Goal: Task Accomplishment & Management: Use online tool/utility

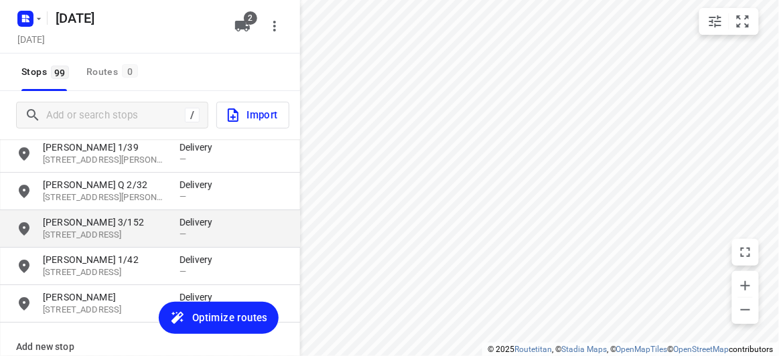
scroll to position [3536, 0]
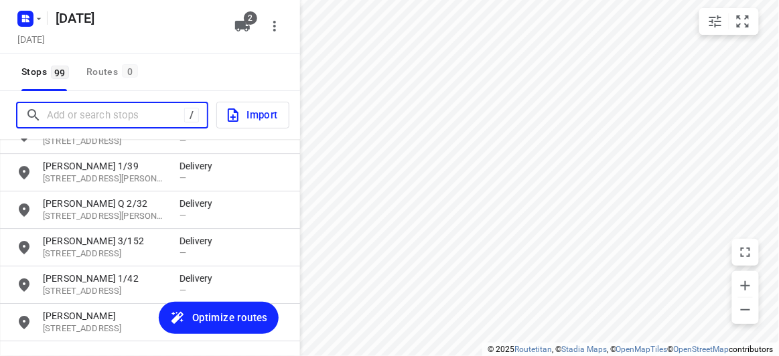
click at [76, 115] on input "Add or search stops" at bounding box center [115, 115] width 137 height 21
paste input "[STREET_ADDRESS][PERSON_NAME][PERSON_NAME][PERSON_NAME]"
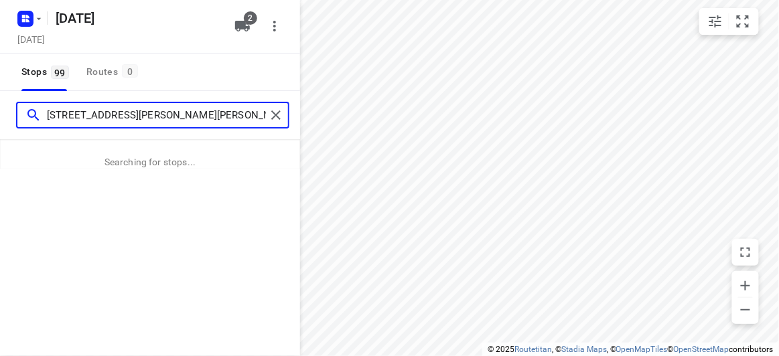
type input "[STREET_ADDRESS][PERSON_NAME][PERSON_NAME][PERSON_NAME]"
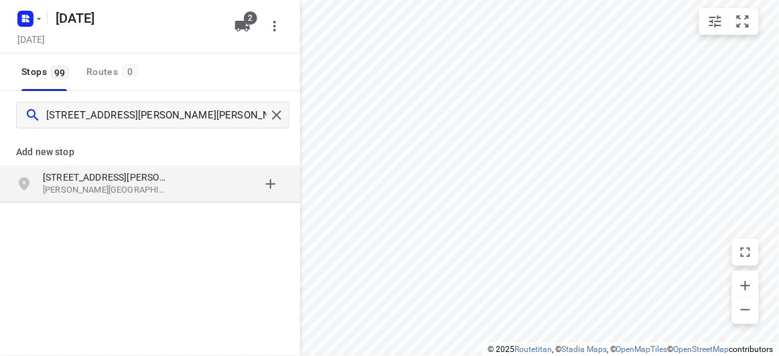
click at [146, 180] on p "[STREET_ADDRESS][PERSON_NAME]" at bounding box center [104, 177] width 123 height 13
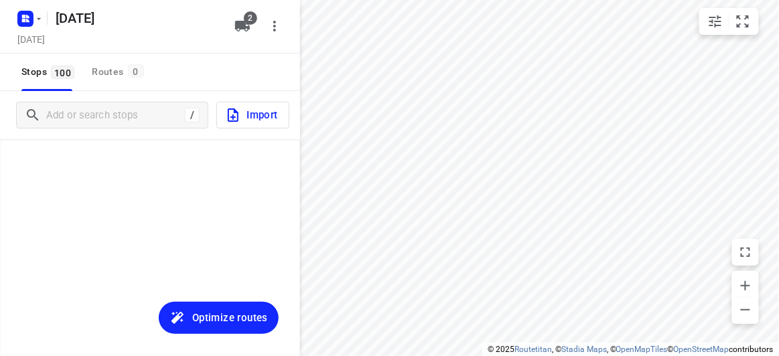
scroll to position [3621, 0]
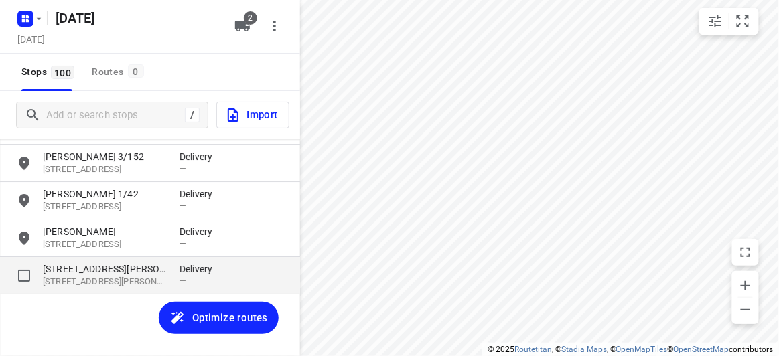
click at [79, 270] on p "[STREET_ADDRESS][PERSON_NAME]" at bounding box center [104, 268] width 123 height 13
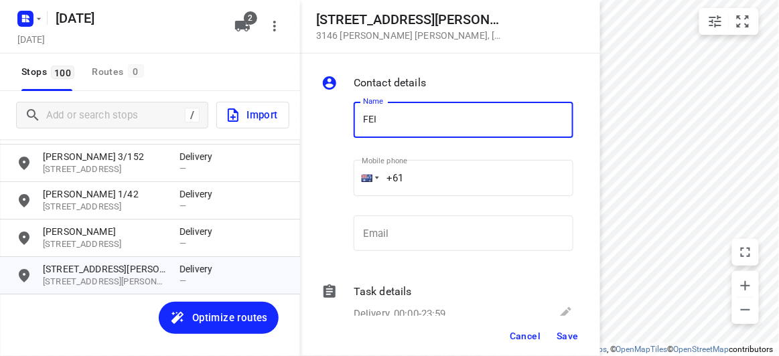
type input "FEIFEI LI 3/8"
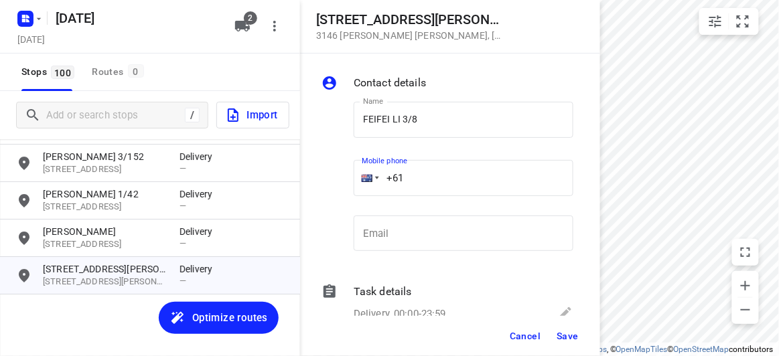
click at [428, 172] on input "+61" at bounding box center [464, 178] width 220 height 36
paste input "435888928"
type input "[PHONE_NUMBER]"
click at [567, 332] on span "Save" at bounding box center [567, 336] width 22 height 11
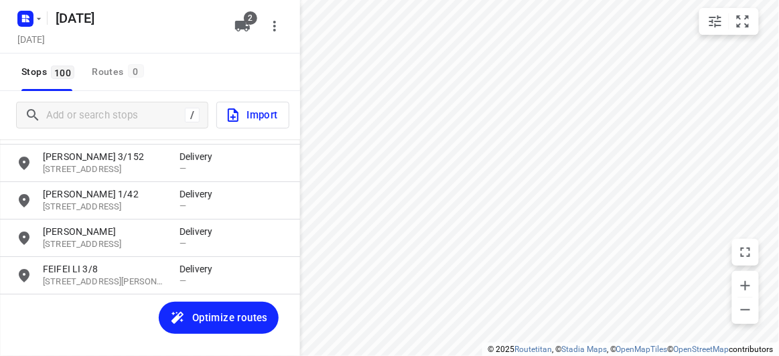
click at [197, 317] on span "Optimize routes" at bounding box center [230, 317] width 76 height 17
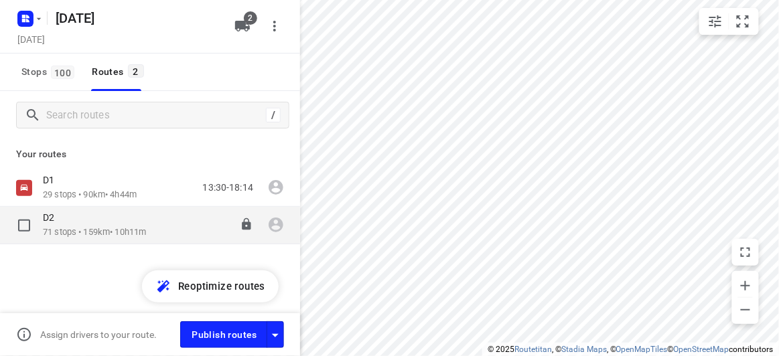
click at [92, 229] on p "71 stops • 159km • 10h11m" at bounding box center [94, 232] width 103 height 13
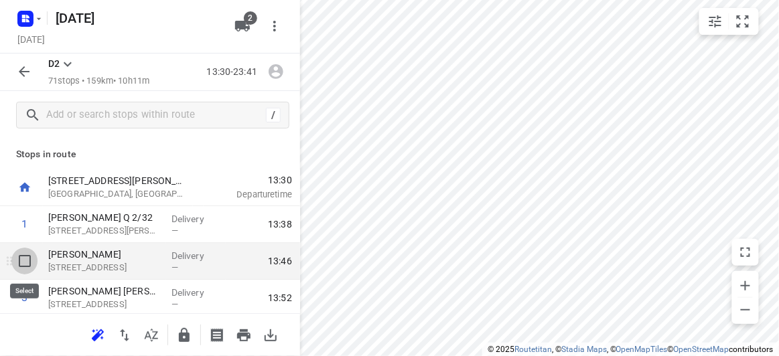
click at [29, 269] on input "checkbox" at bounding box center [24, 261] width 27 height 27
checkbox input "true"
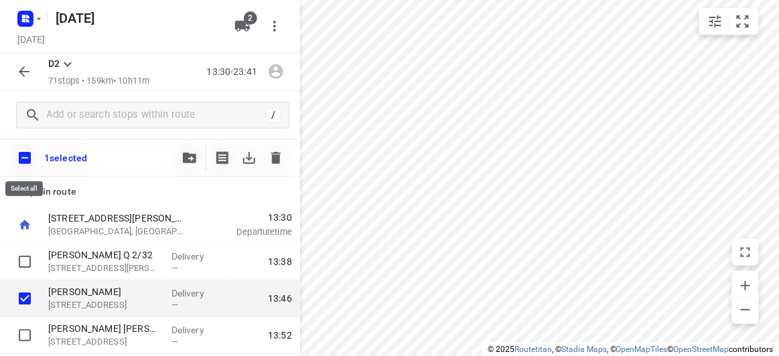
click at [32, 158] on input "checkbox" at bounding box center [25, 158] width 28 height 28
checkbox input "true"
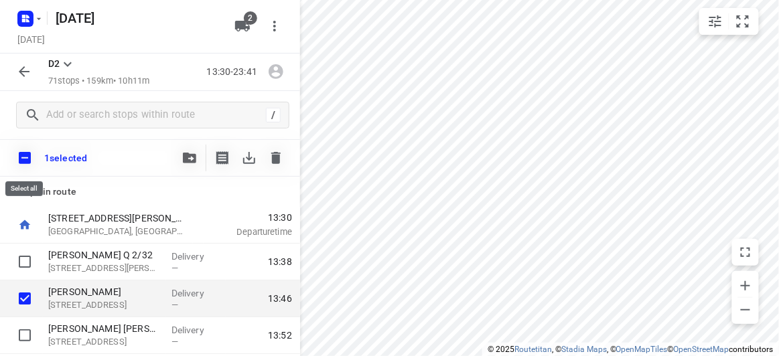
checkbox input "true"
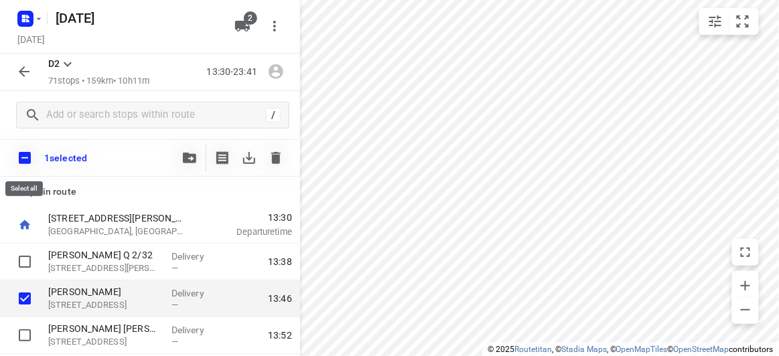
checkbox input "true"
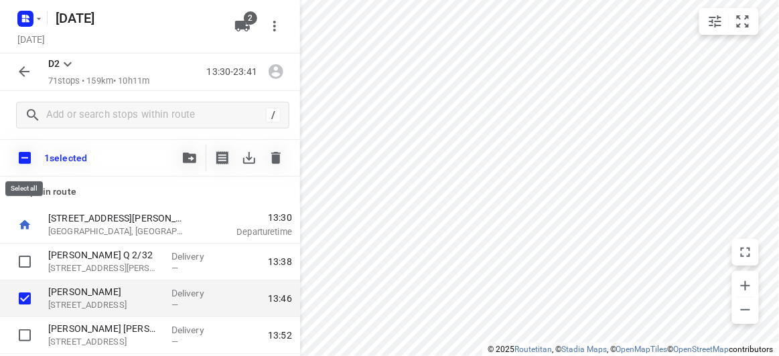
checkbox input "true"
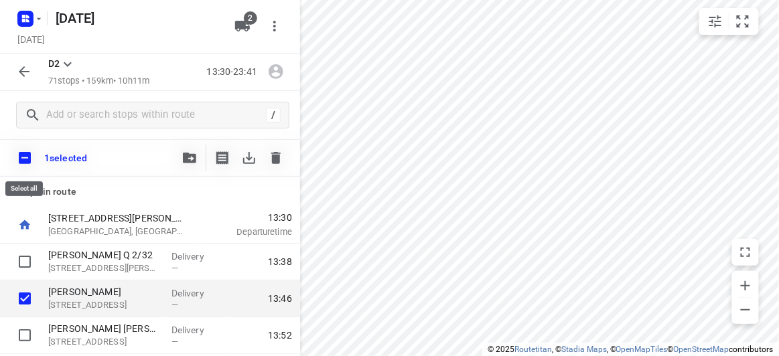
checkbox input "true"
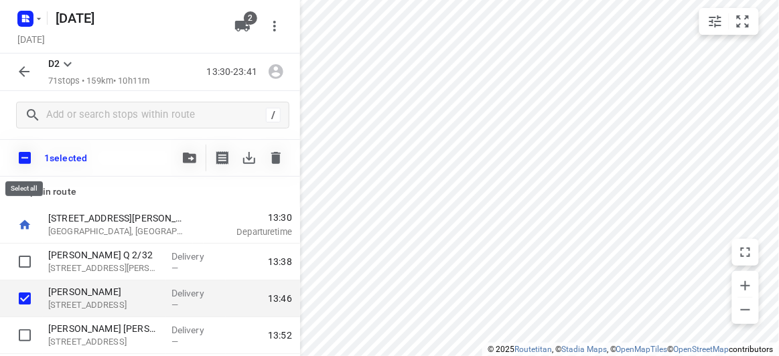
checkbox input "true"
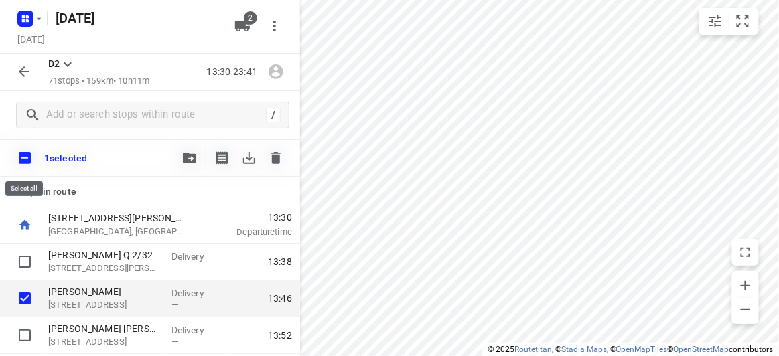
checkbox input "true"
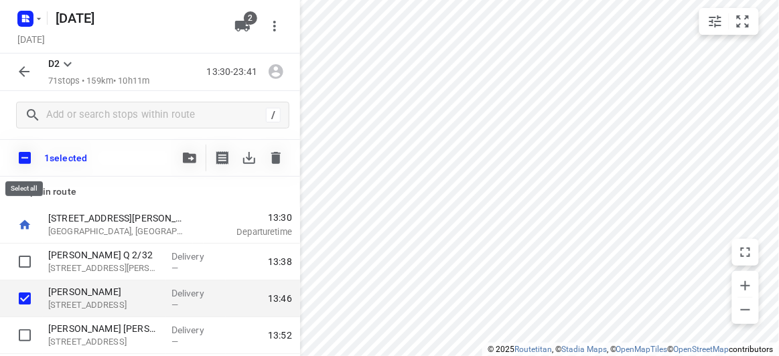
checkbox input "true"
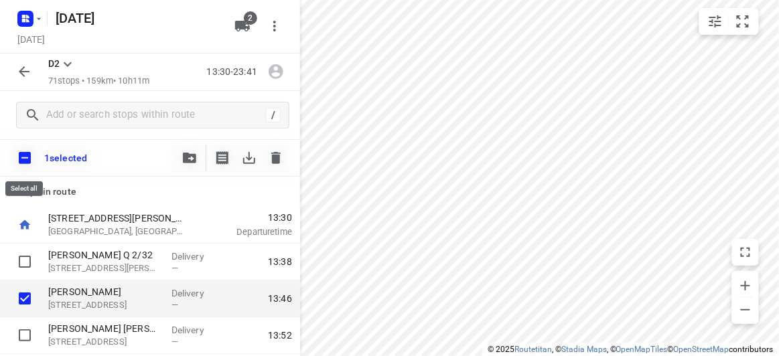
checkbox input "true"
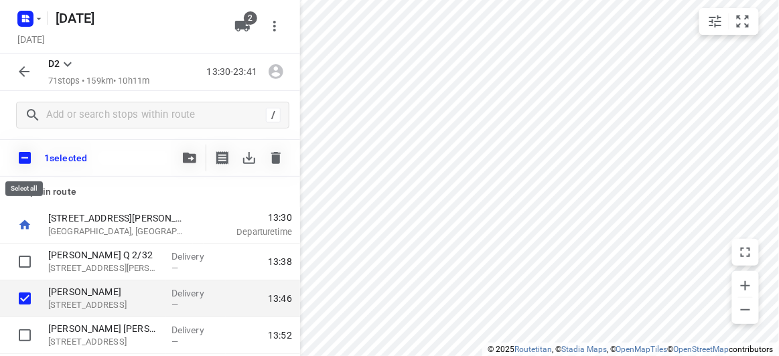
checkbox input "true"
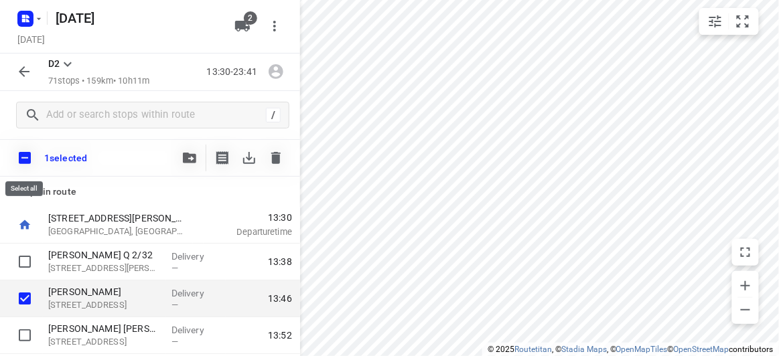
checkbox input "true"
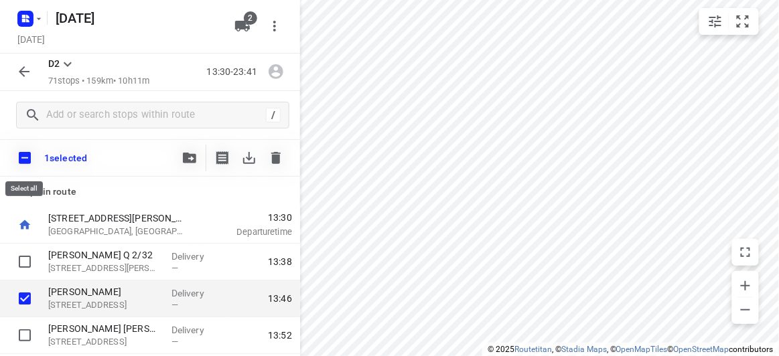
checkbox input "true"
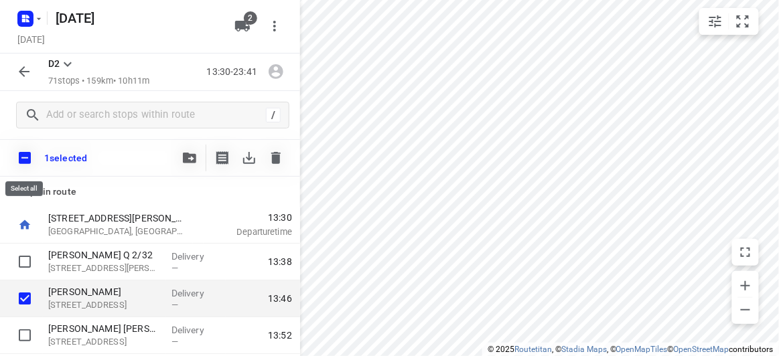
checkbox input "true"
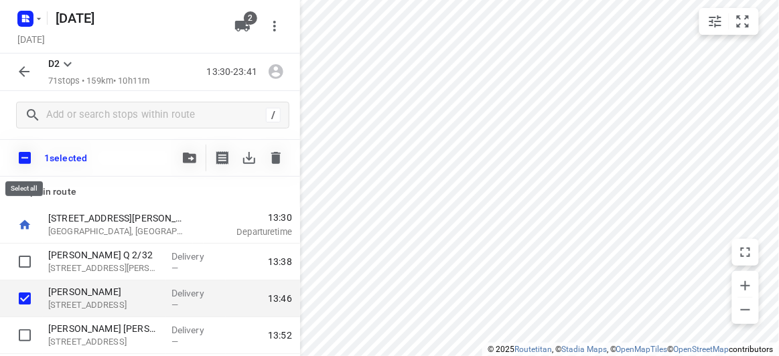
checkbox input "true"
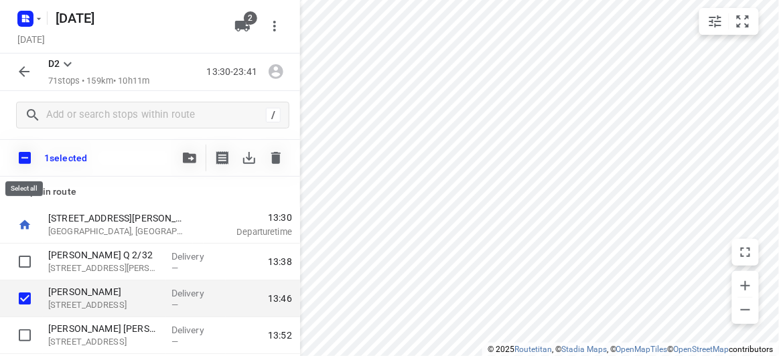
checkbox input "true"
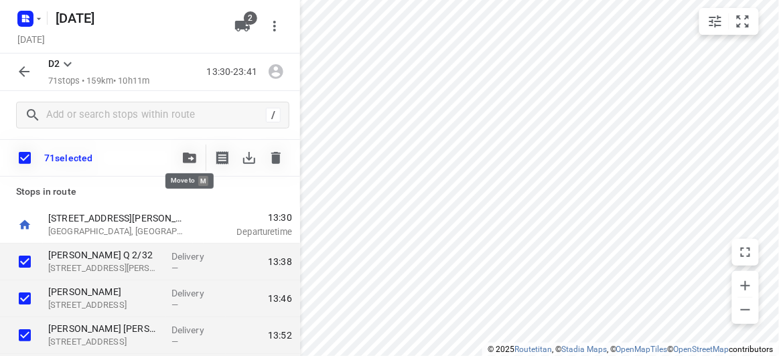
click at [198, 149] on button "button" at bounding box center [189, 158] width 27 height 27
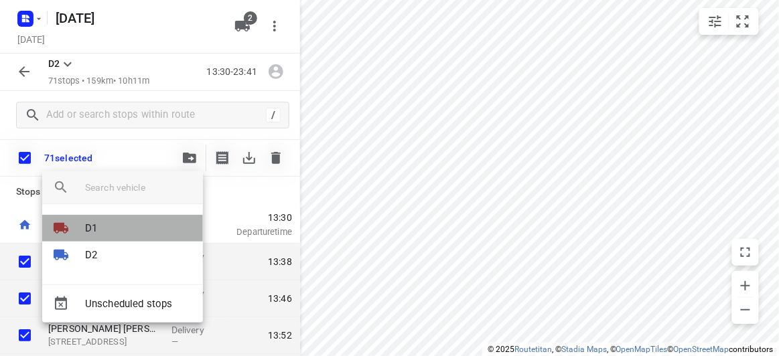
click at [112, 225] on li "D1" at bounding box center [122, 228] width 161 height 27
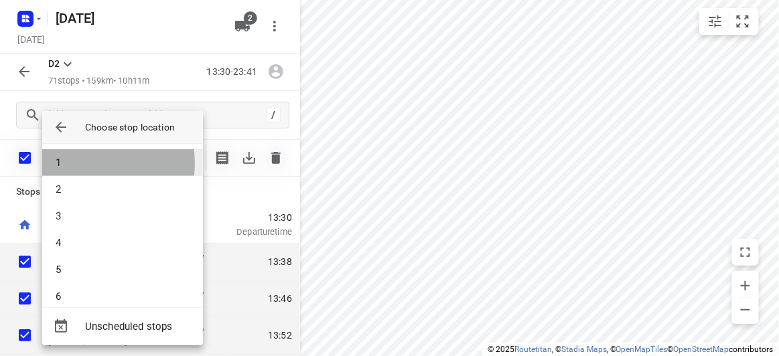
click at [78, 163] on li "1" at bounding box center [122, 162] width 161 height 27
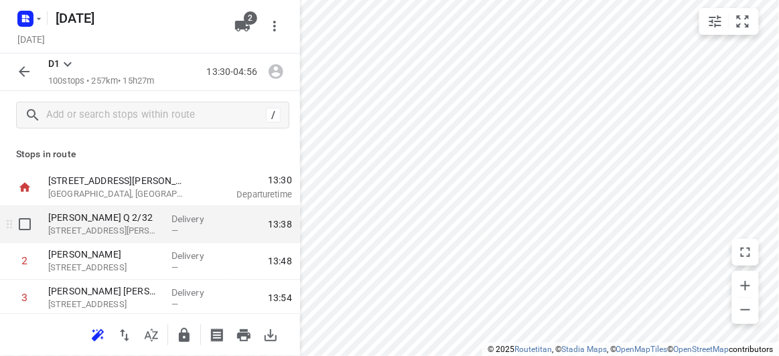
click at [36, 228] on input "checkbox" at bounding box center [24, 224] width 27 height 27
checkbox input "true"
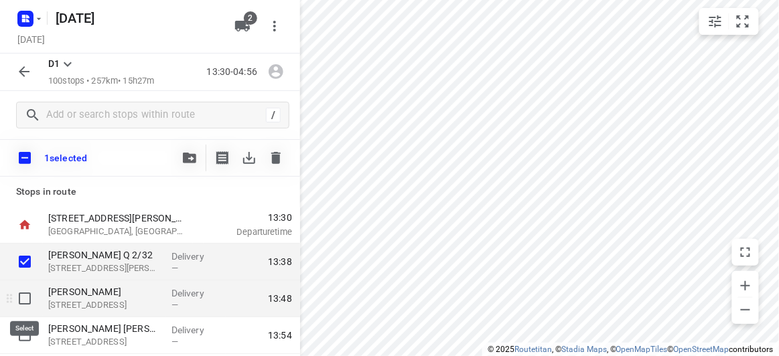
click at [24, 301] on input "checkbox" at bounding box center [24, 298] width 27 height 27
checkbox input "true"
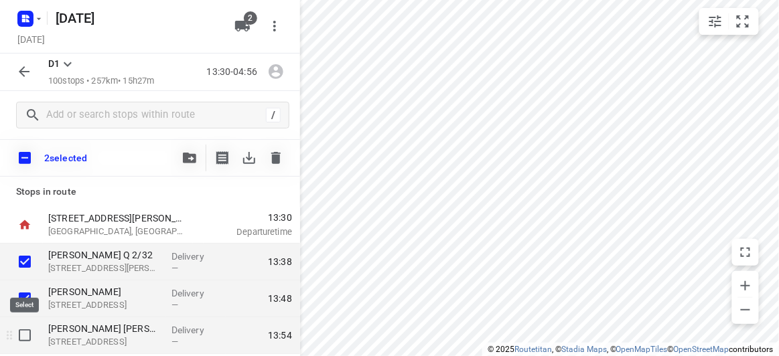
click at [24, 337] on input "checkbox" at bounding box center [24, 335] width 27 height 27
checkbox input "true"
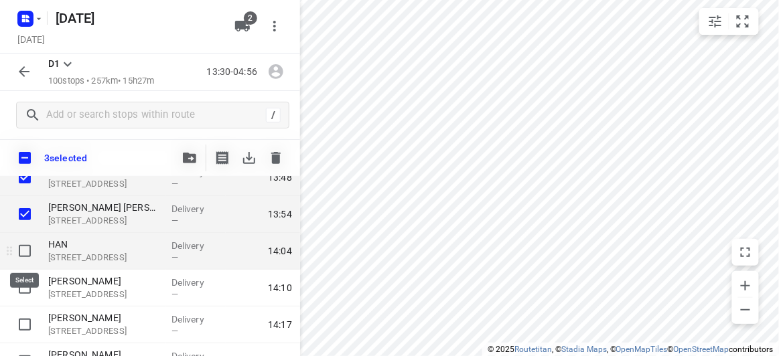
click at [16, 254] on input "checkbox" at bounding box center [24, 251] width 27 height 27
checkbox input "true"
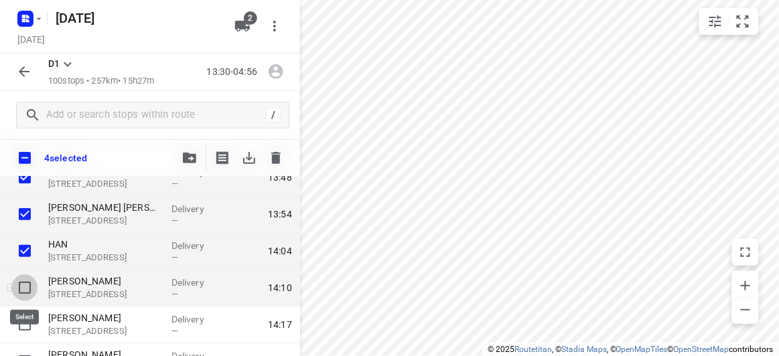
click at [20, 292] on input "checkbox" at bounding box center [24, 288] width 27 height 27
checkbox input "true"
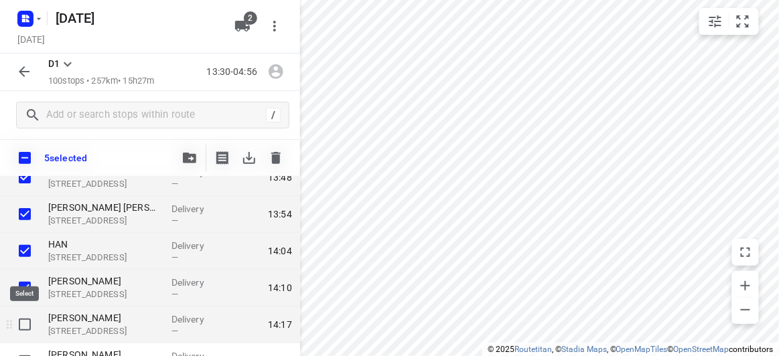
click at [23, 321] on input "checkbox" at bounding box center [24, 324] width 27 height 27
checkbox input "true"
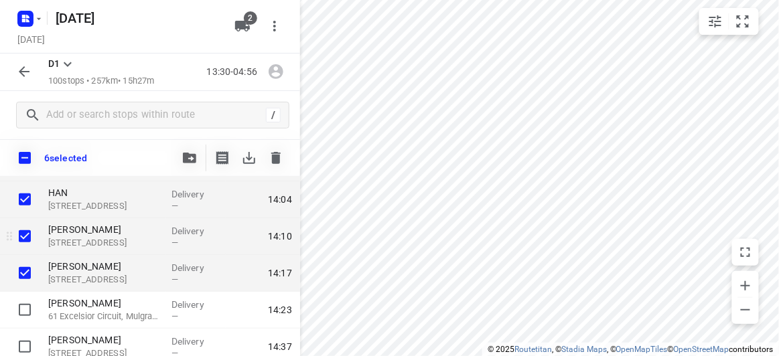
scroll to position [182, 0]
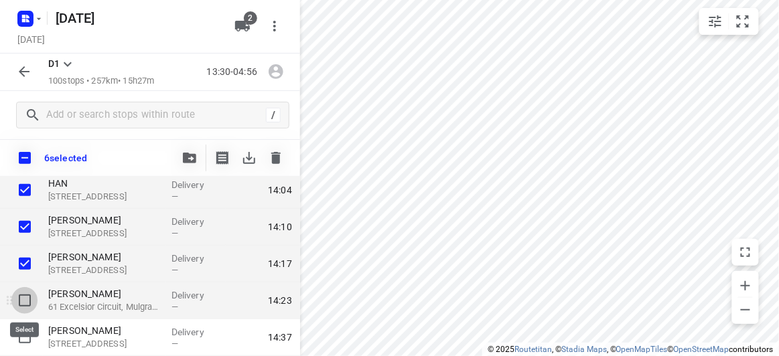
click at [23, 298] on input "checkbox" at bounding box center [24, 300] width 27 height 27
checkbox input "true"
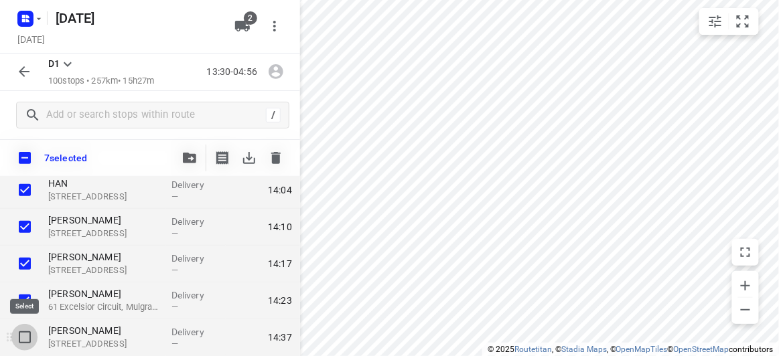
click at [23, 339] on input "checkbox" at bounding box center [24, 337] width 27 height 27
checkbox input "true"
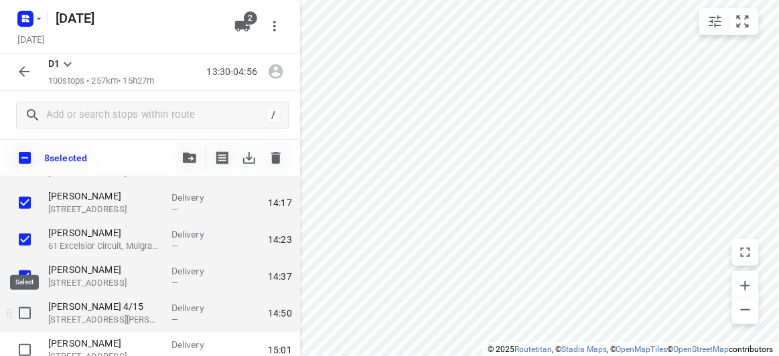
click at [28, 317] on input "checkbox" at bounding box center [24, 313] width 27 height 27
checkbox input "true"
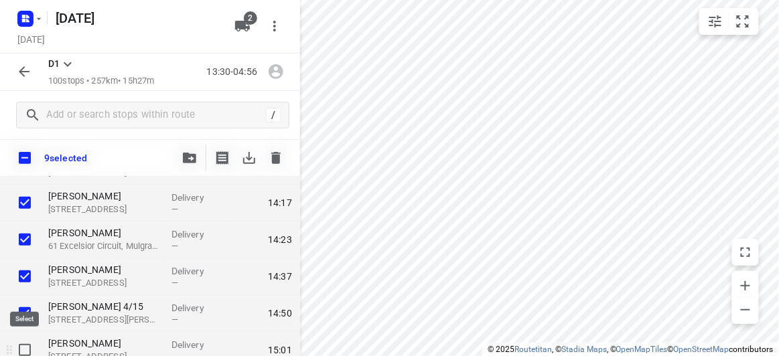
click at [27, 350] on input "checkbox" at bounding box center [24, 350] width 27 height 27
checkbox input "true"
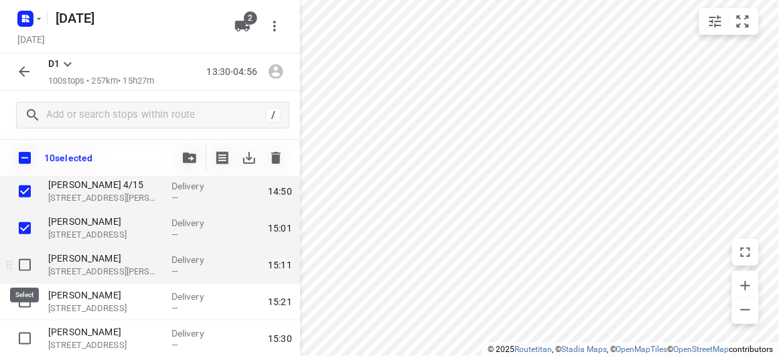
click at [27, 268] on input "checkbox" at bounding box center [24, 265] width 27 height 27
checkbox input "true"
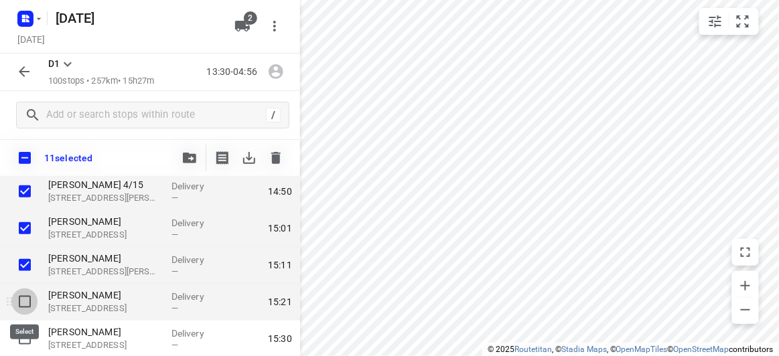
click at [27, 303] on input "checkbox" at bounding box center [24, 302] width 27 height 27
checkbox input "true"
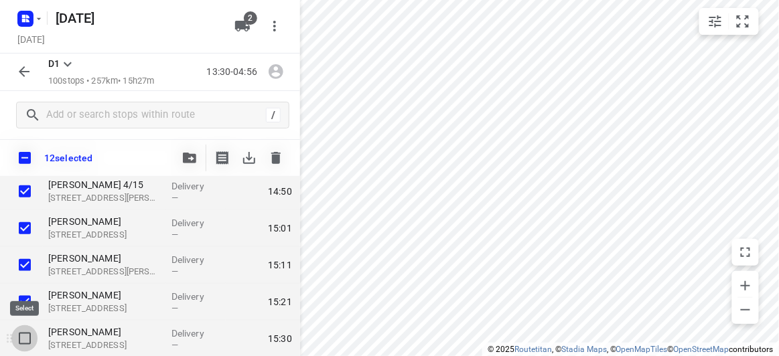
click at [25, 327] on input "checkbox" at bounding box center [24, 338] width 27 height 27
checkbox input "true"
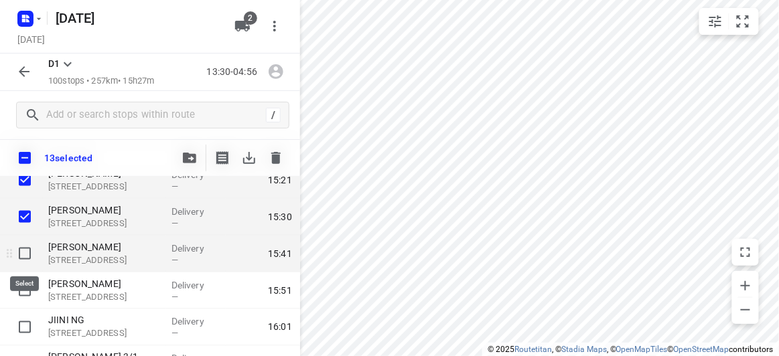
click at [21, 254] on input "checkbox" at bounding box center [24, 253] width 27 height 27
checkbox input "true"
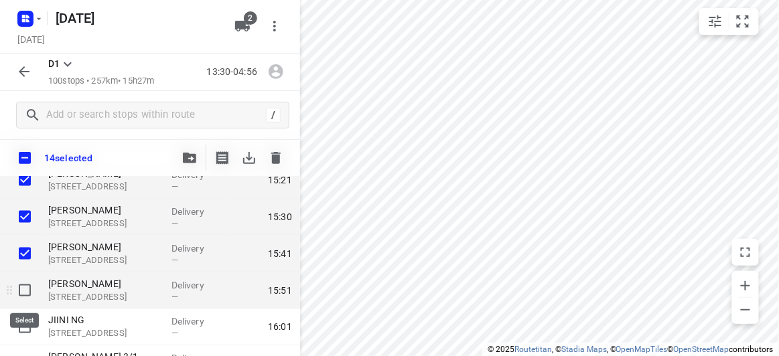
click at [25, 285] on input "checkbox" at bounding box center [24, 290] width 27 height 27
checkbox input "true"
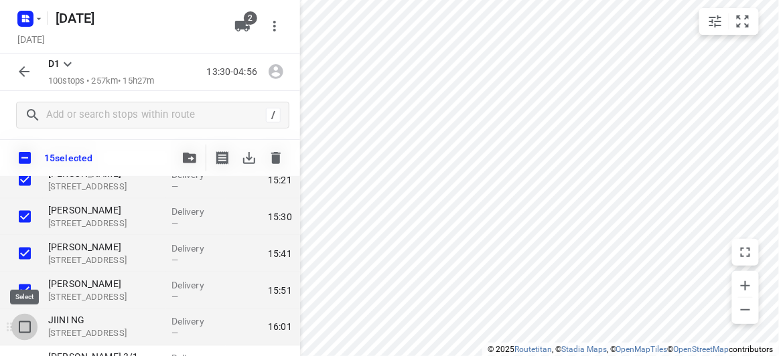
click at [25, 327] on input "checkbox" at bounding box center [24, 327] width 27 height 27
checkbox input "true"
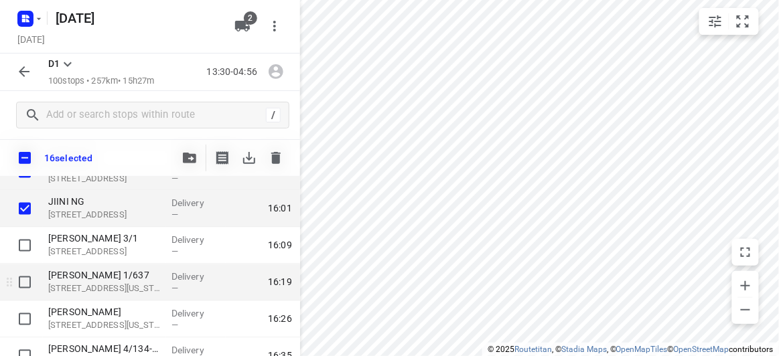
scroll to position [609, 0]
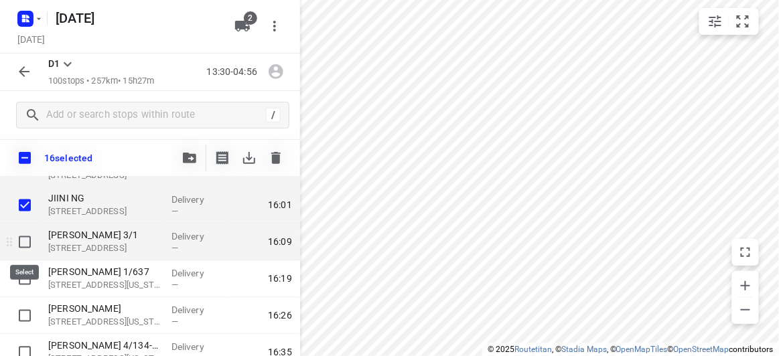
click at [26, 244] on input "checkbox" at bounding box center [24, 242] width 27 height 27
checkbox input "true"
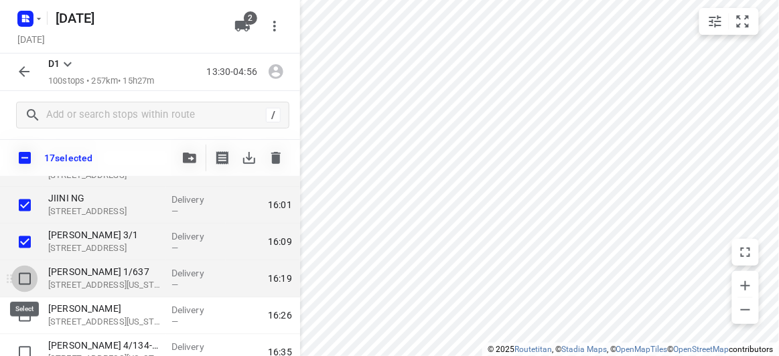
click at [23, 275] on input "checkbox" at bounding box center [24, 279] width 27 height 27
checkbox input "true"
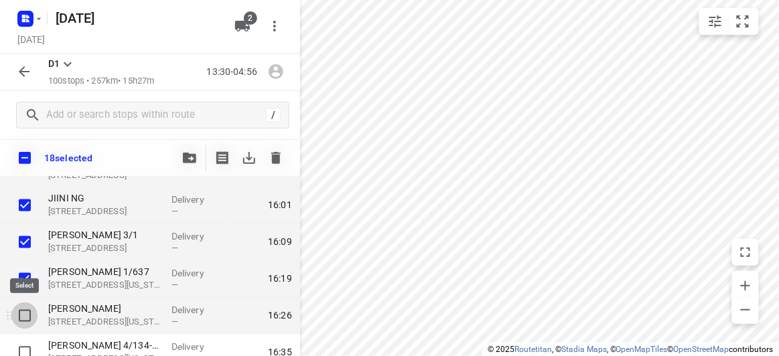
click at [22, 310] on input "checkbox" at bounding box center [24, 316] width 27 height 27
checkbox input "true"
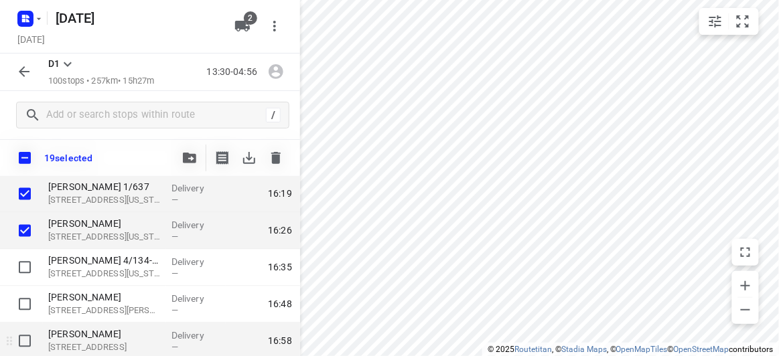
scroll to position [730, 0]
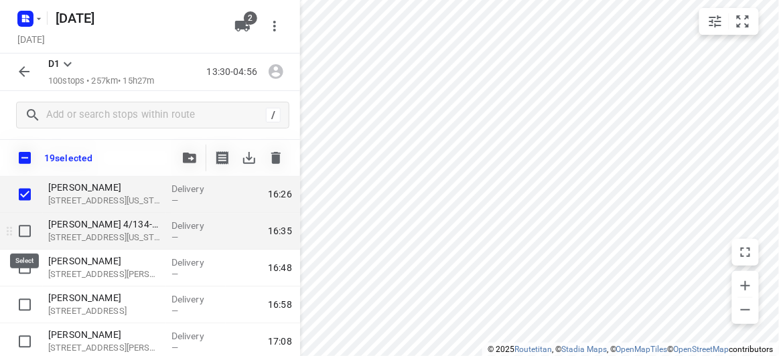
click at [29, 230] on input "checkbox" at bounding box center [24, 231] width 27 height 27
checkbox input "true"
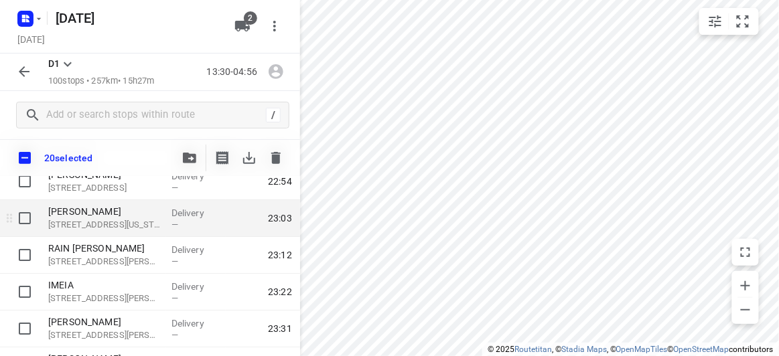
scroll to position [2435, 0]
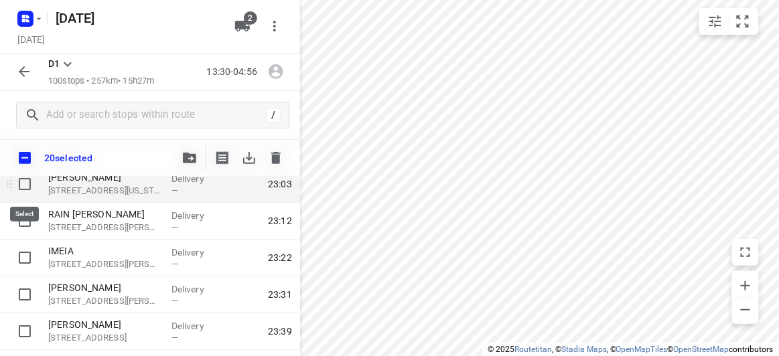
click at [29, 183] on input "checkbox" at bounding box center [24, 184] width 27 height 27
checkbox input "true"
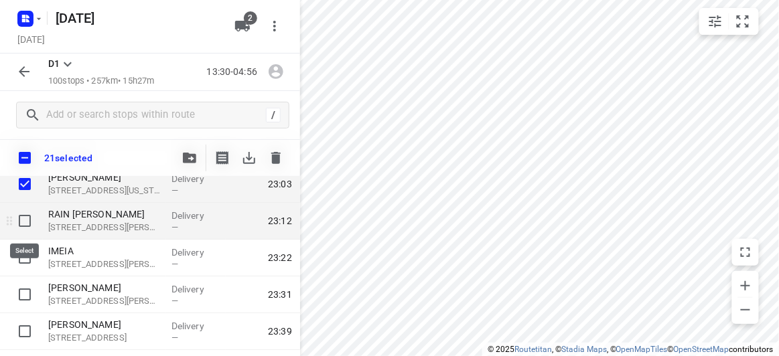
click at [24, 226] on input "checkbox" at bounding box center [24, 221] width 27 height 27
checkbox input "true"
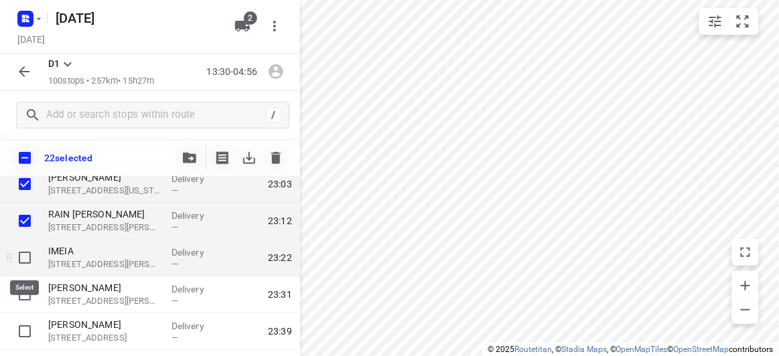
click at [27, 255] on input "checkbox" at bounding box center [24, 257] width 27 height 27
checkbox input "true"
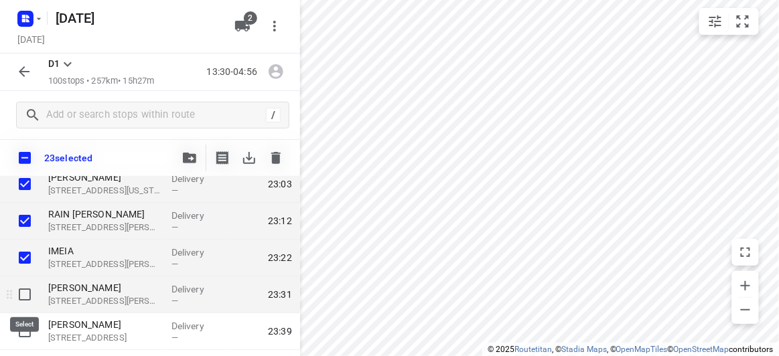
click at [21, 294] on input "checkbox" at bounding box center [24, 294] width 27 height 27
checkbox input "true"
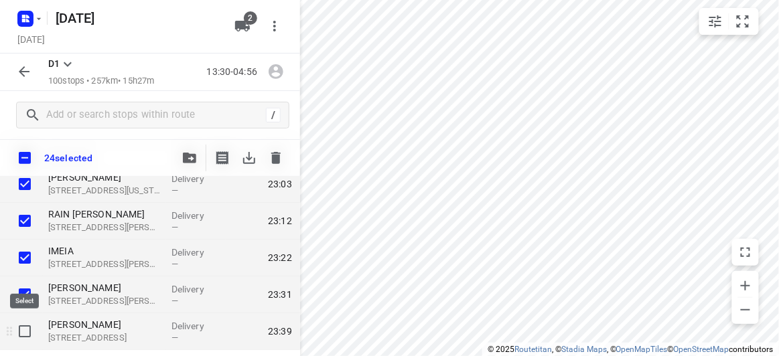
click at [31, 333] on input "checkbox" at bounding box center [24, 331] width 27 height 27
checkbox input "true"
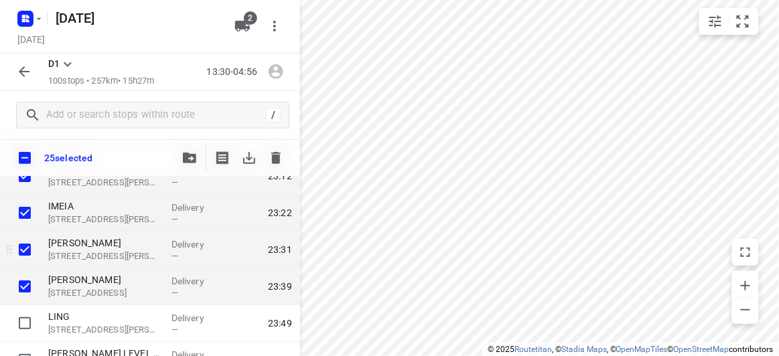
scroll to position [2496, 0]
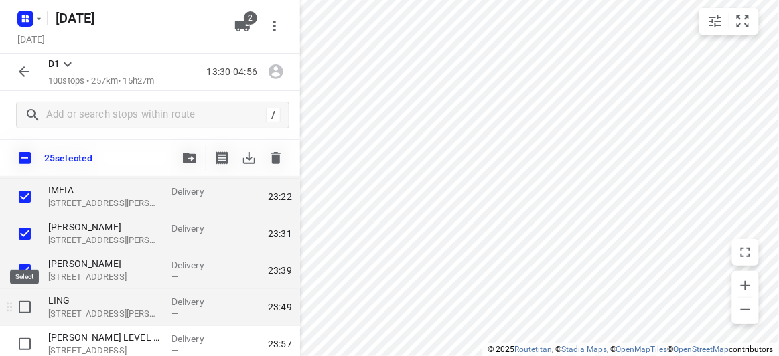
click at [26, 309] on input "checkbox" at bounding box center [24, 307] width 27 height 27
checkbox input "true"
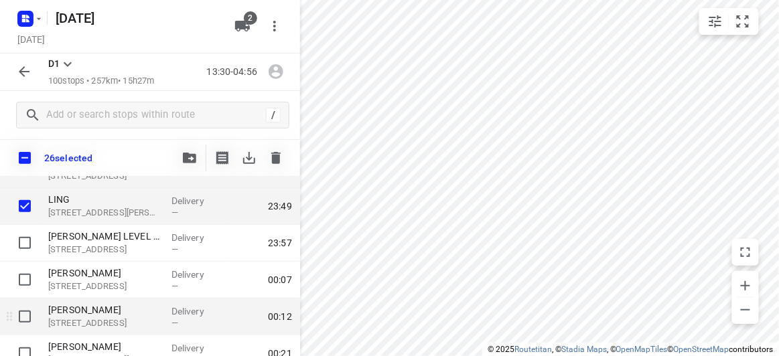
scroll to position [2617, 0]
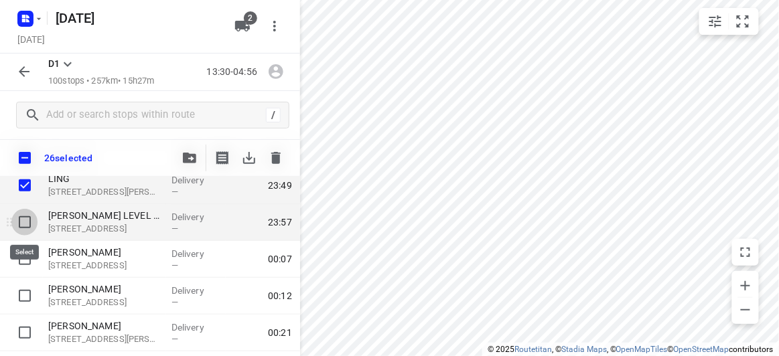
click at [24, 218] on input "checkbox" at bounding box center [24, 222] width 27 height 27
checkbox input "true"
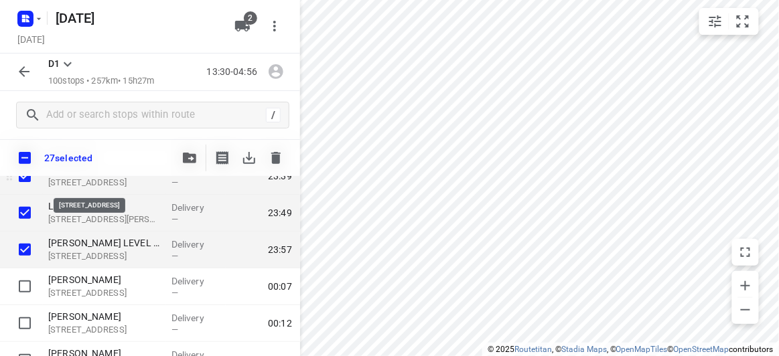
drag, startPoint x: 151, startPoint y: 171, endPoint x: 128, endPoint y: 185, distance: 27.3
click at [128, 185] on div "D1 100 stops • 257km • 15h27m 13:30-04:56 / 27 selected Stops in route [GEOGRAP…" at bounding box center [150, 205] width 300 height 303
click at [189, 161] on icon "button" at bounding box center [189, 158] width 13 height 11
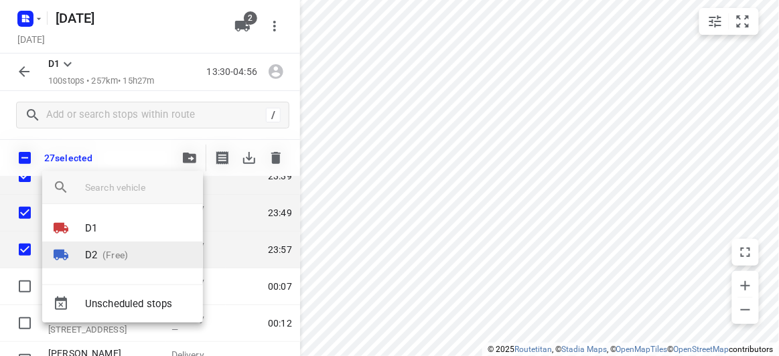
click at [96, 248] on p "D2" at bounding box center [91, 255] width 12 height 15
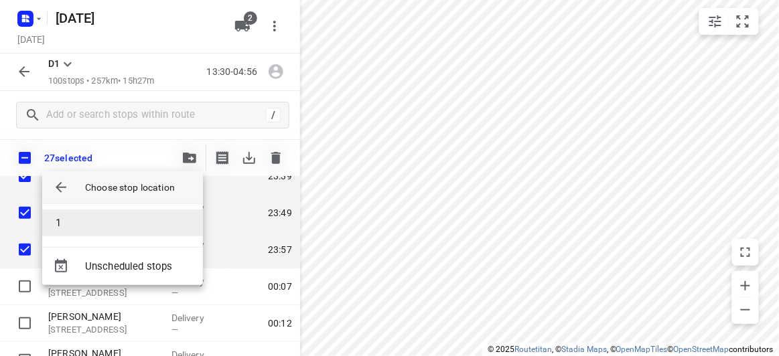
click at [77, 214] on li "1" at bounding box center [122, 223] width 161 height 27
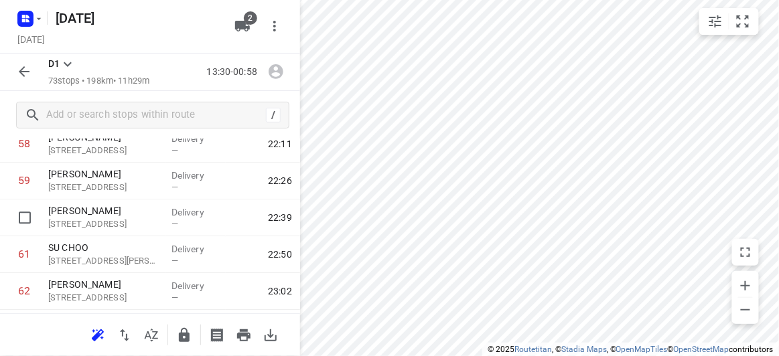
scroll to position [2130, 0]
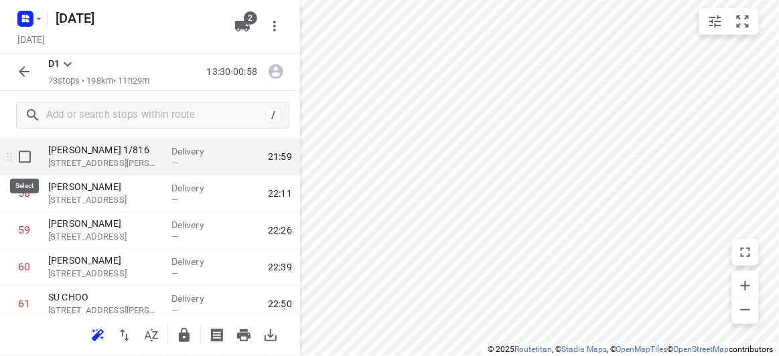
click at [25, 160] on input "checkbox" at bounding box center [24, 156] width 27 height 27
checkbox input "true"
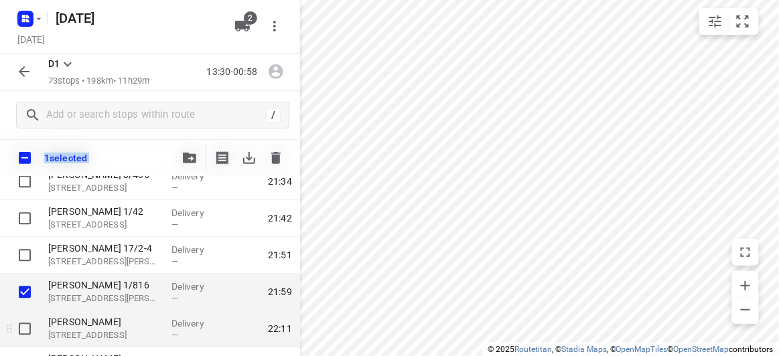
scroll to position [2008, 0]
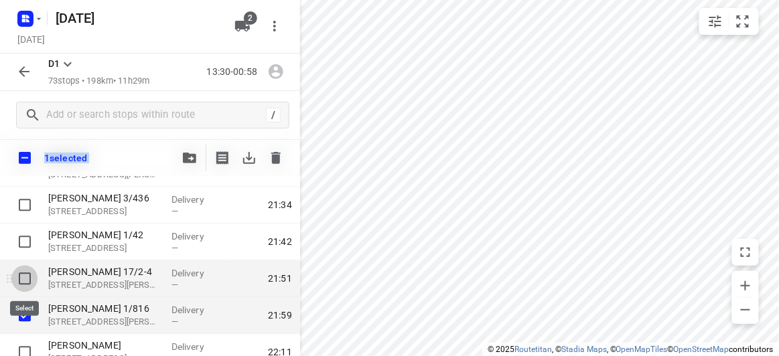
click at [27, 276] on input "checkbox" at bounding box center [24, 279] width 27 height 27
checkbox input "true"
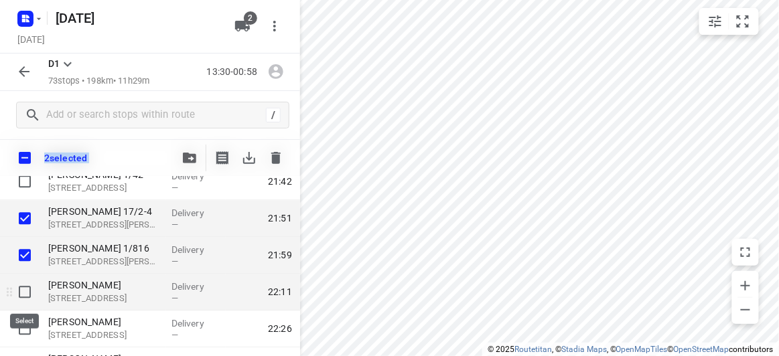
click at [24, 294] on input "checkbox" at bounding box center [24, 292] width 27 height 27
checkbox input "true"
click at [187, 161] on icon "button" at bounding box center [189, 158] width 13 height 11
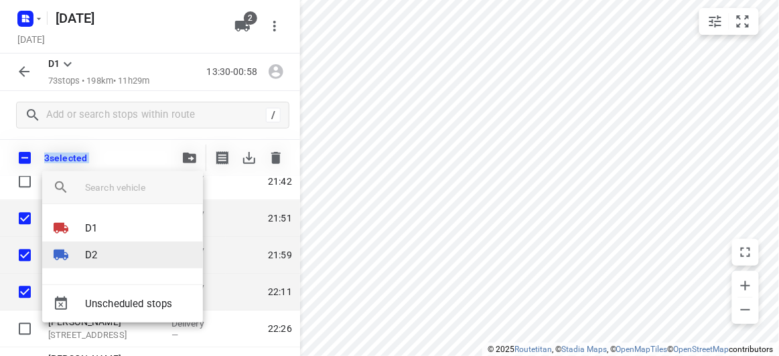
click at [92, 258] on p "D2" at bounding box center [91, 255] width 12 height 15
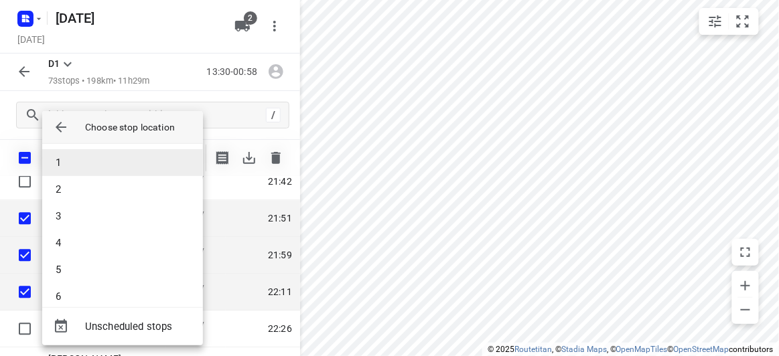
click at [66, 165] on li "1" at bounding box center [122, 162] width 161 height 27
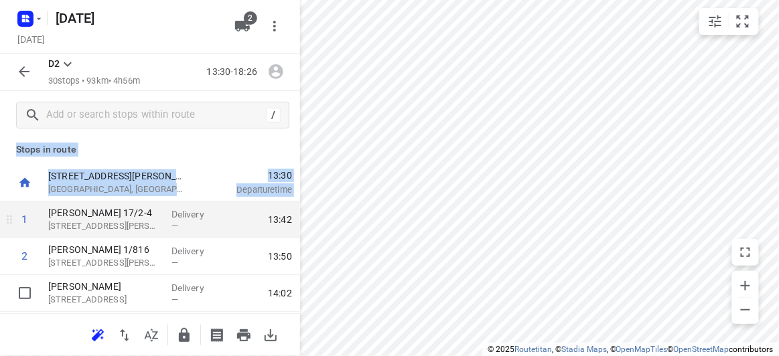
scroll to position [0, 0]
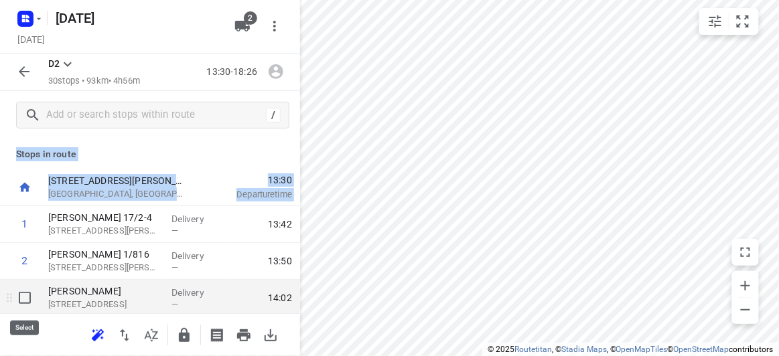
click at [25, 292] on input "checkbox" at bounding box center [24, 298] width 27 height 27
checkbox input "true"
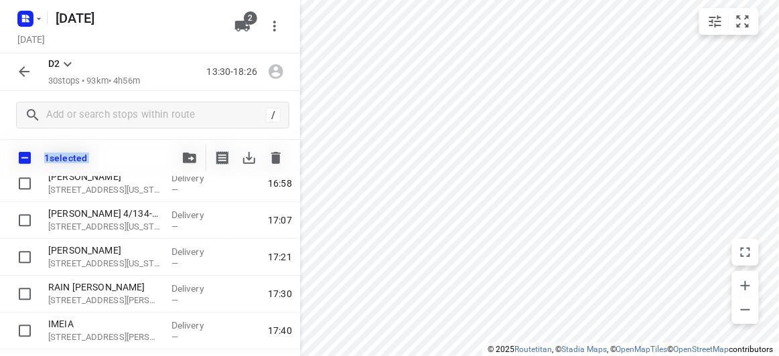
scroll to position [1029, 0]
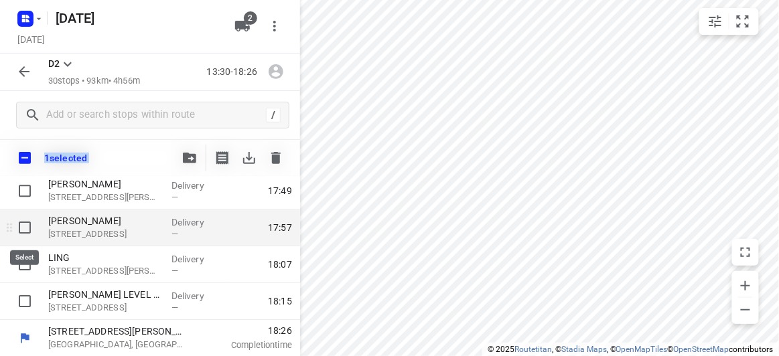
click at [31, 229] on input "checkbox" at bounding box center [24, 227] width 27 height 27
checkbox input "true"
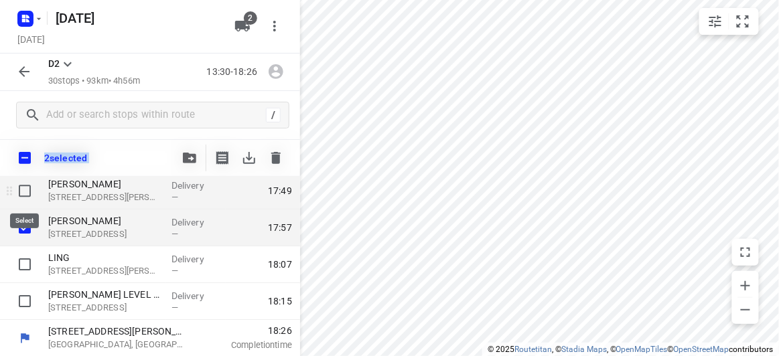
click at [27, 187] on input "checkbox" at bounding box center [24, 190] width 27 height 27
checkbox input "true"
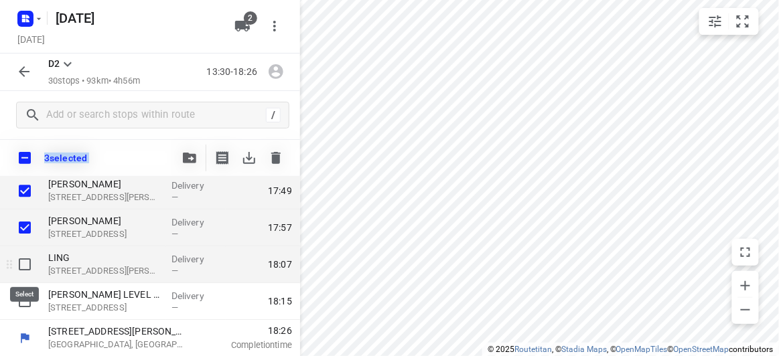
click at [29, 264] on input "checkbox" at bounding box center [24, 264] width 27 height 27
checkbox input "true"
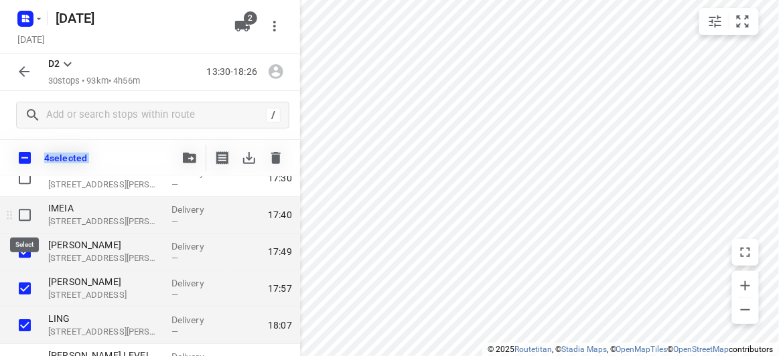
click at [26, 214] on input "checkbox" at bounding box center [24, 215] width 27 height 27
checkbox input "true"
click at [198, 157] on button "button" at bounding box center [189, 158] width 27 height 27
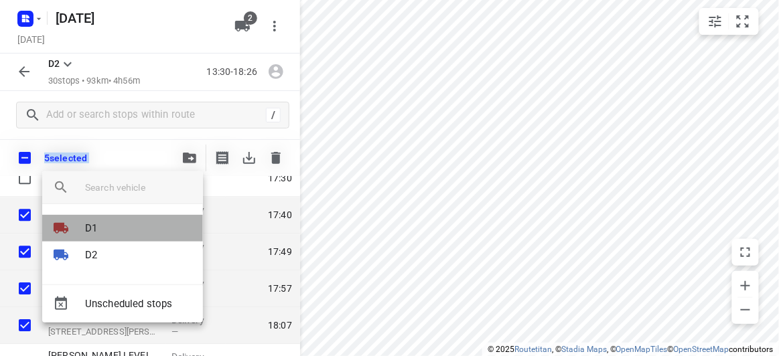
click at [91, 230] on p "D1" at bounding box center [91, 228] width 12 height 15
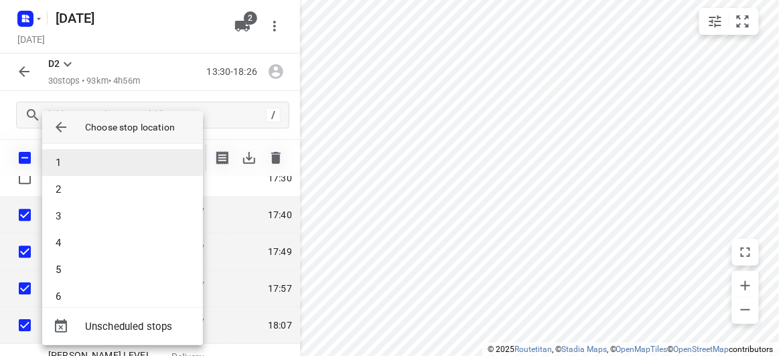
click at [76, 166] on li "1" at bounding box center [122, 162] width 161 height 27
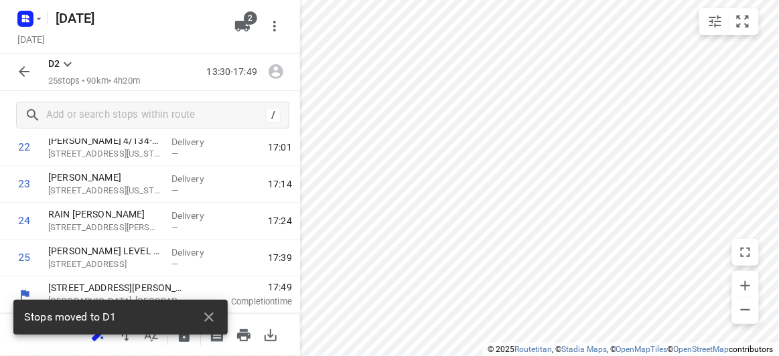
scroll to position [850, 0]
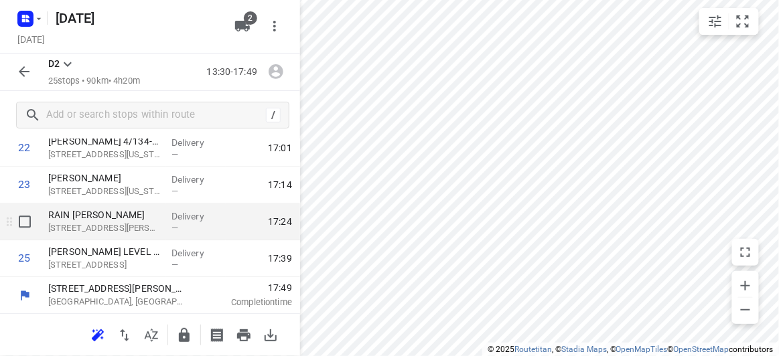
click at [8, 222] on icon at bounding box center [9, 221] width 5 height 9
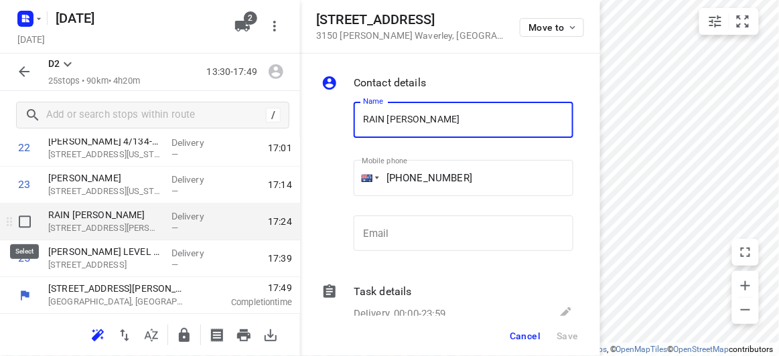
click at [24, 214] on input "checkbox" at bounding box center [24, 221] width 27 height 27
checkbox input "true"
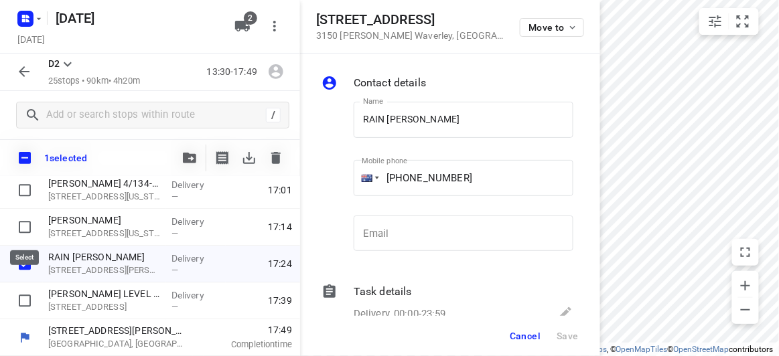
scroll to position [844, 0]
click at [193, 154] on icon "button" at bounding box center [189, 158] width 13 height 11
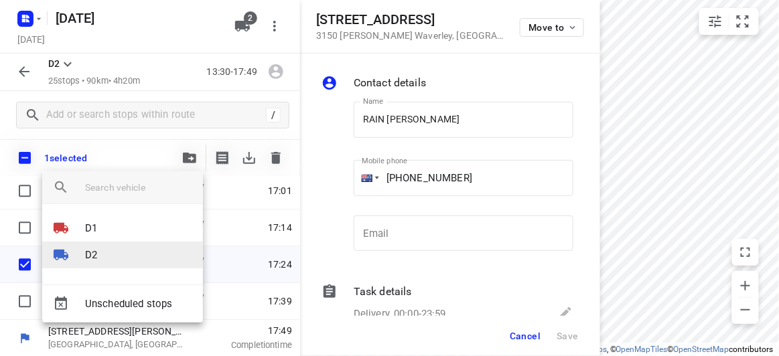
click at [119, 258] on li "D2" at bounding box center [122, 255] width 161 height 27
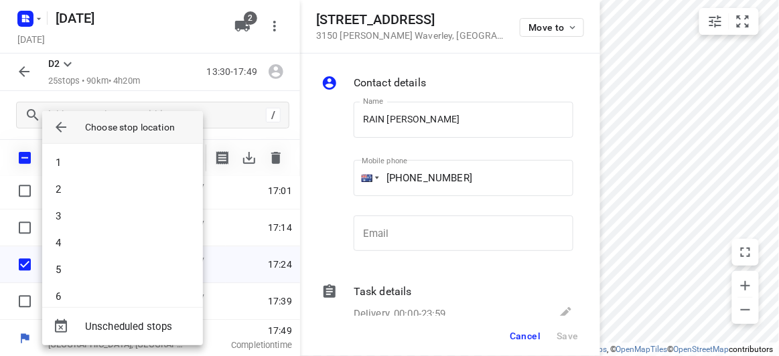
click at [62, 130] on icon "button" at bounding box center [61, 127] width 16 height 16
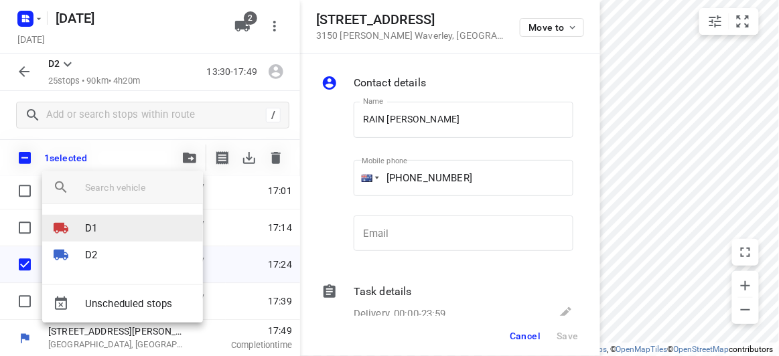
click at [90, 227] on p "D1" at bounding box center [91, 228] width 12 height 15
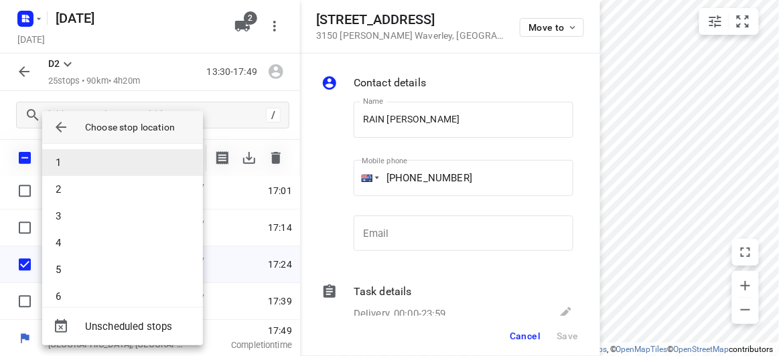
click at [71, 165] on li "1" at bounding box center [122, 162] width 161 height 27
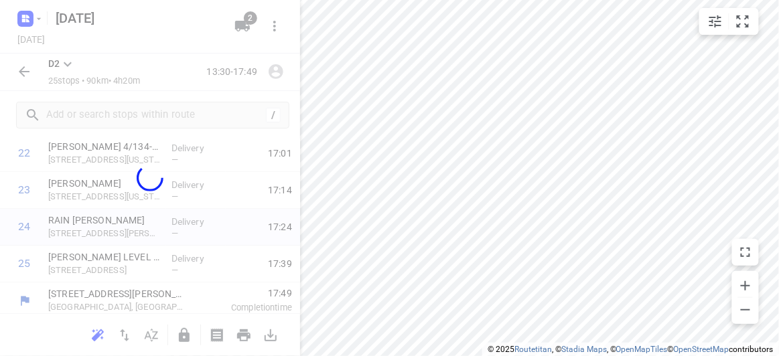
scroll to position [813, 0]
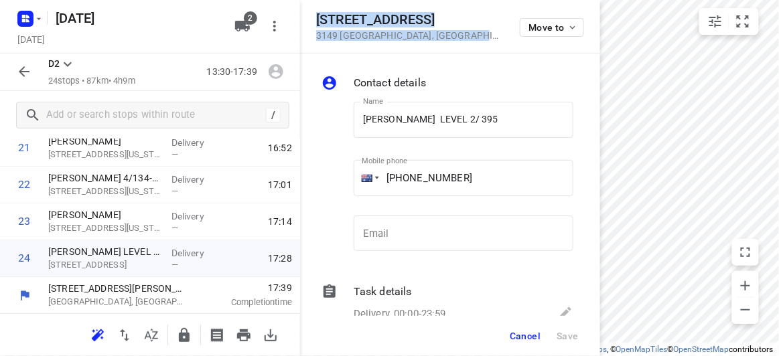
drag, startPoint x: 456, startPoint y: 42, endPoint x: 317, endPoint y: 19, distance: 141.2
click at [317, 19] on div "[STREET_ADDRESS] Move to" at bounding box center [450, 27] width 300 height 54
copy div "[STREET_ADDRESS]"
click at [252, 19] on span "2" at bounding box center [250, 17] width 13 height 13
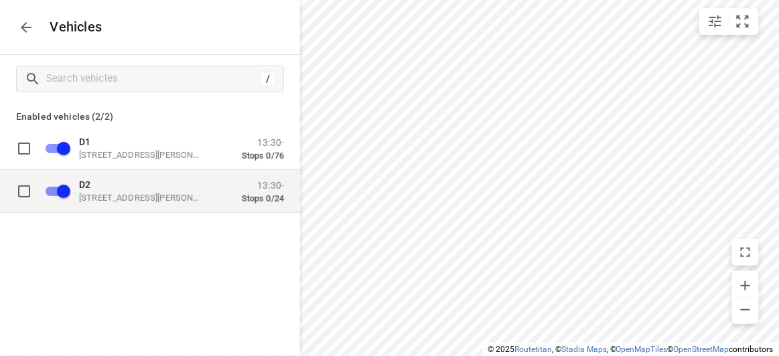
click at [123, 194] on p "[STREET_ADDRESS][PERSON_NAME]" at bounding box center [146, 197] width 134 height 11
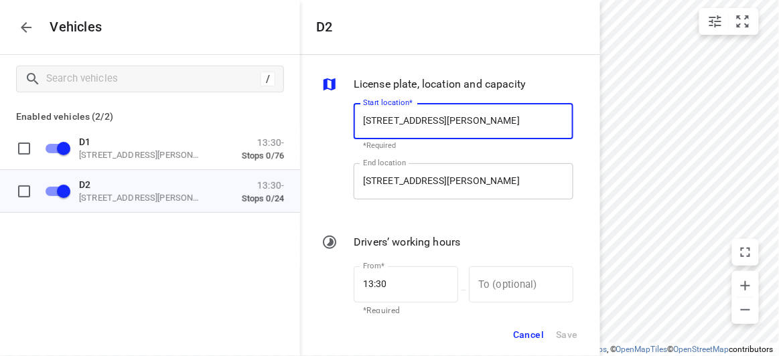
click at [459, 180] on input "[STREET_ADDRESS][PERSON_NAME]" at bounding box center [464, 181] width 220 height 36
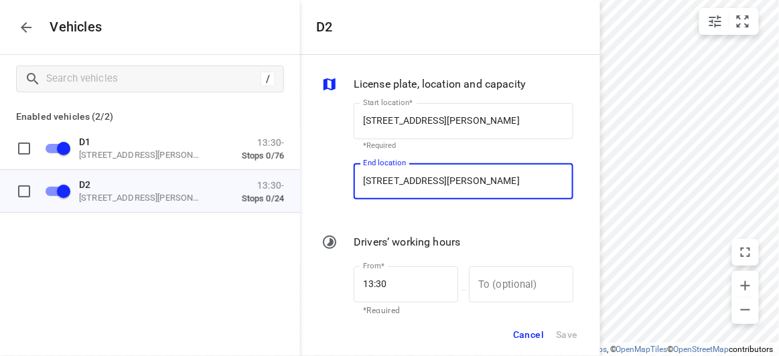
paste input "[STREET_ADDRESS]"
type input "[STREET_ADDRESS]"
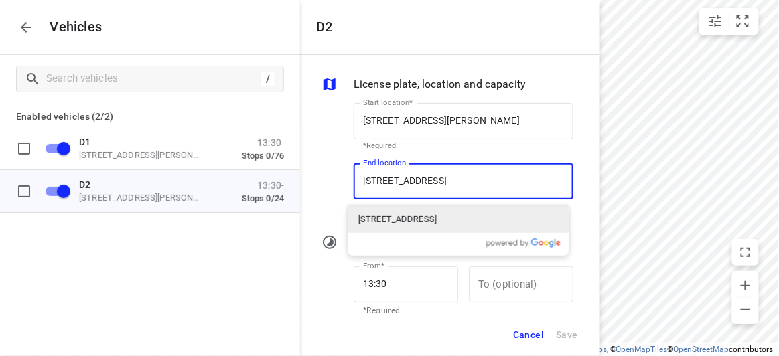
click at [423, 222] on p "[STREET_ADDRESS]" at bounding box center [397, 219] width 78 height 13
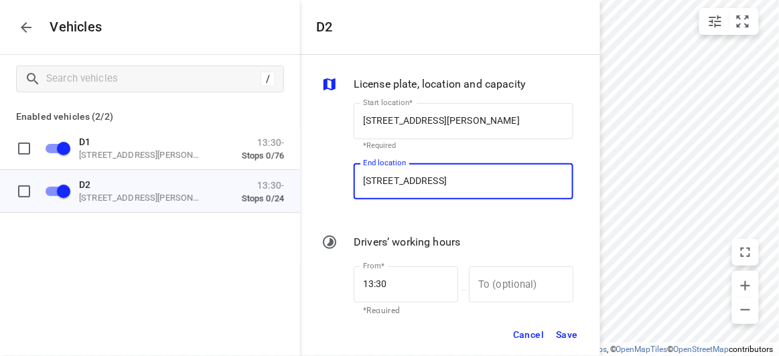
type input "[STREET_ADDRESS]"
click at [565, 333] on span "Save" at bounding box center [567, 335] width 22 height 17
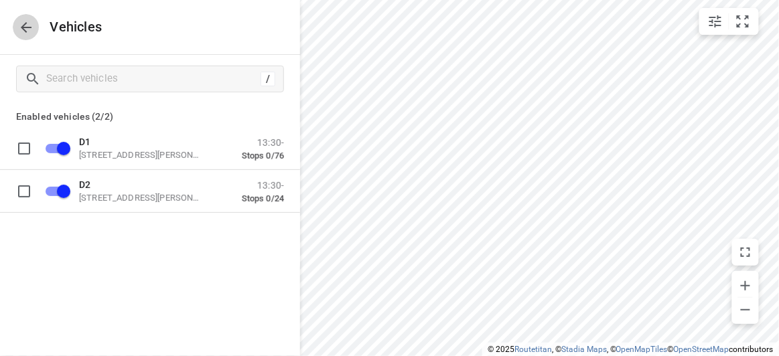
click at [22, 33] on icon "button" at bounding box center [26, 27] width 16 height 16
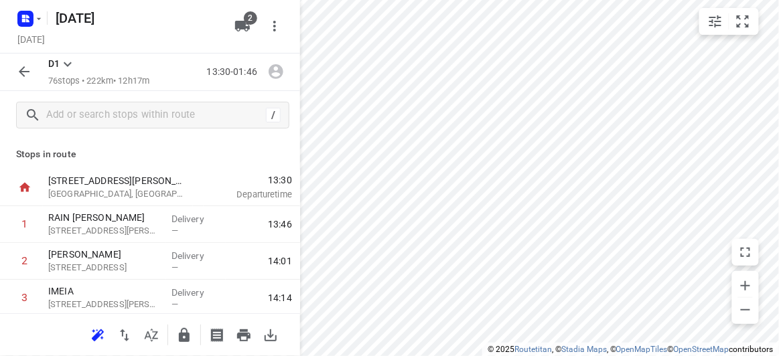
click at [18, 82] on button "button" at bounding box center [24, 71] width 27 height 27
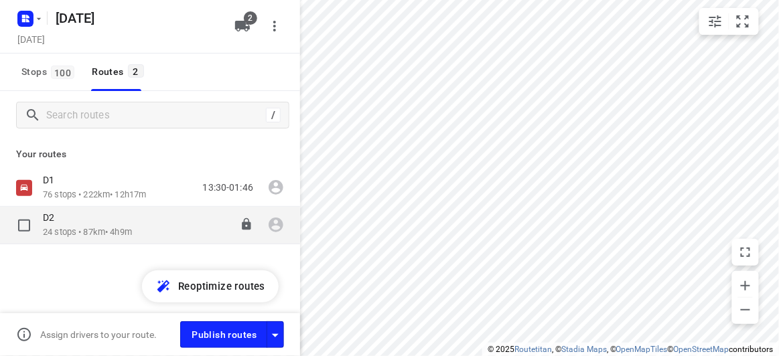
click at [80, 218] on div "D2" at bounding box center [87, 219] width 89 height 15
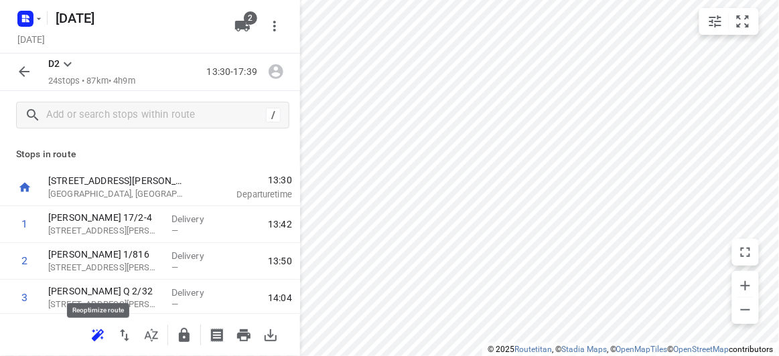
click at [96, 335] on icon "button" at bounding box center [96, 337] width 9 height 9
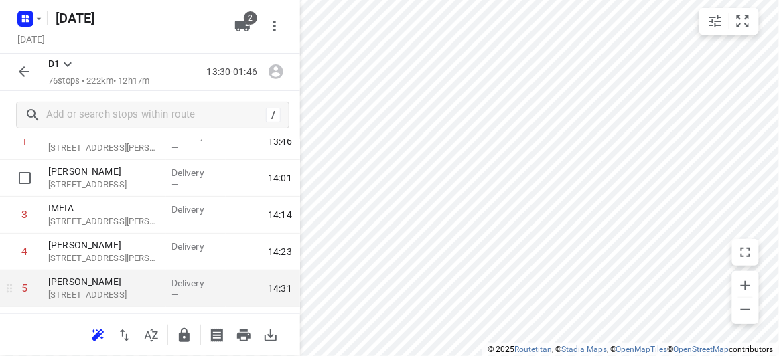
scroll to position [121, 0]
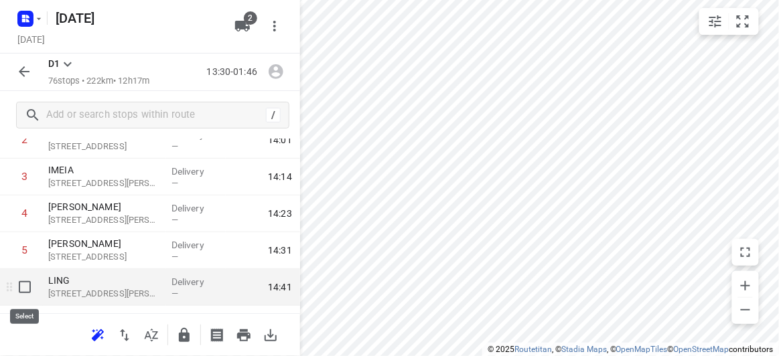
click at [28, 287] on input "checkbox" at bounding box center [24, 287] width 27 height 27
checkbox input "true"
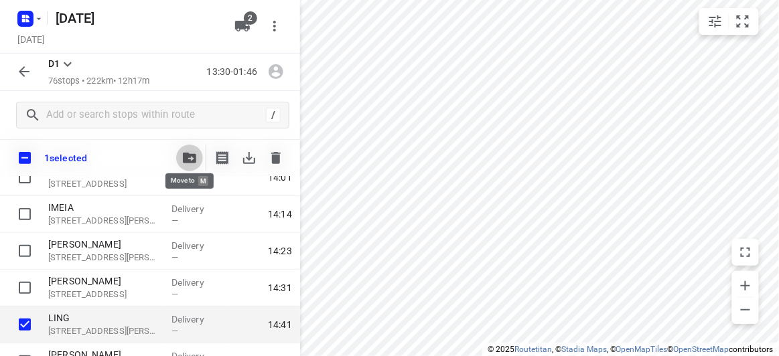
click at [189, 158] on icon "button" at bounding box center [189, 158] width 13 height 11
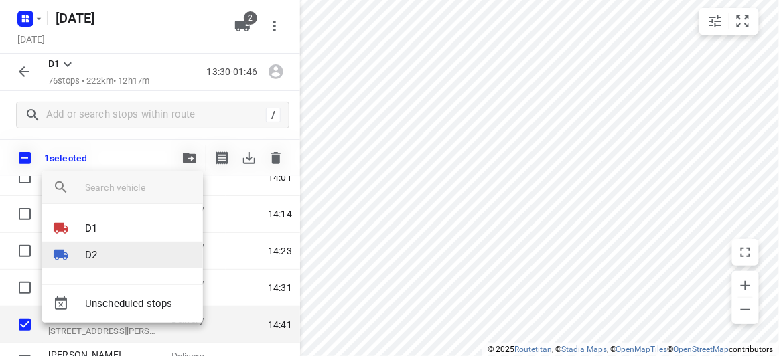
click at [92, 262] on p "D2" at bounding box center [91, 255] width 12 height 15
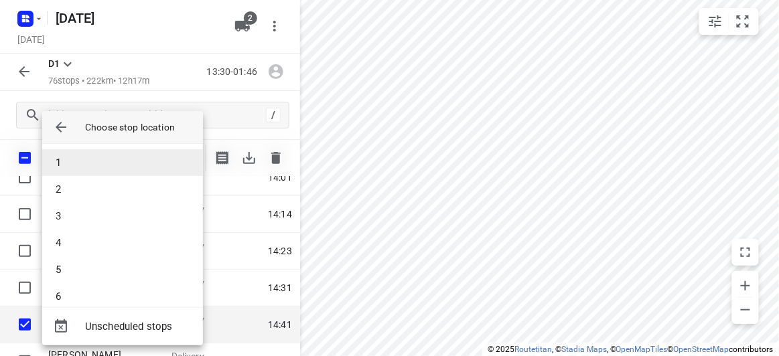
click at [66, 166] on li "1" at bounding box center [122, 162] width 161 height 27
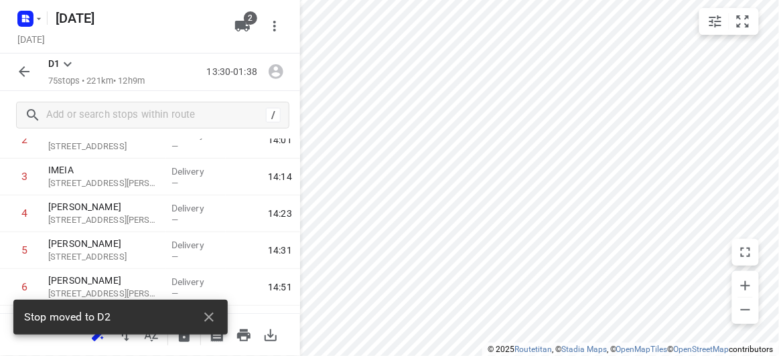
click at [23, 71] on icon "button" at bounding box center [24, 71] width 11 height 11
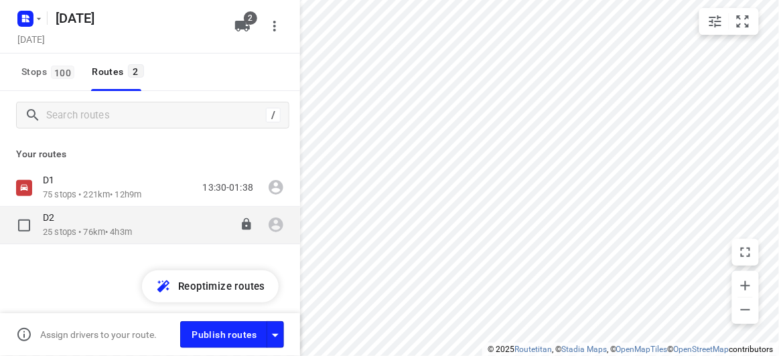
click at [63, 224] on div "D2" at bounding box center [87, 219] width 89 height 15
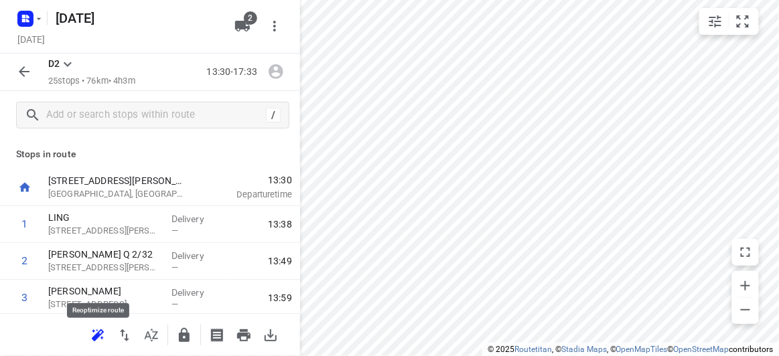
click at [90, 341] on icon "button" at bounding box center [98, 335] width 16 height 16
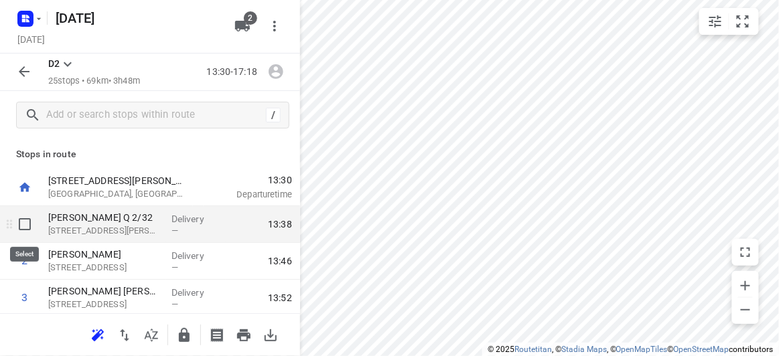
click at [19, 223] on input "checkbox" at bounding box center [24, 224] width 27 height 27
checkbox input "true"
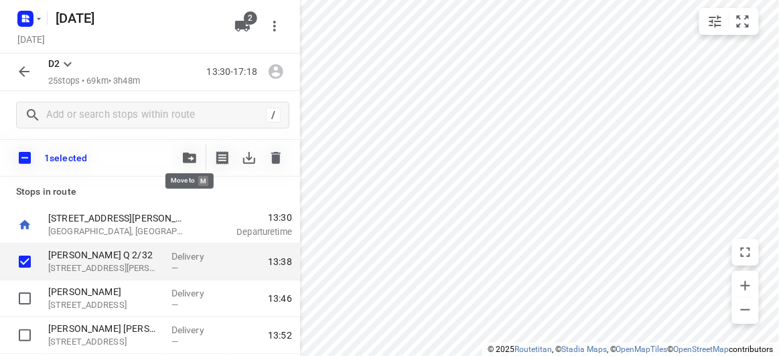
click at [183, 153] on icon "button" at bounding box center [189, 158] width 13 height 11
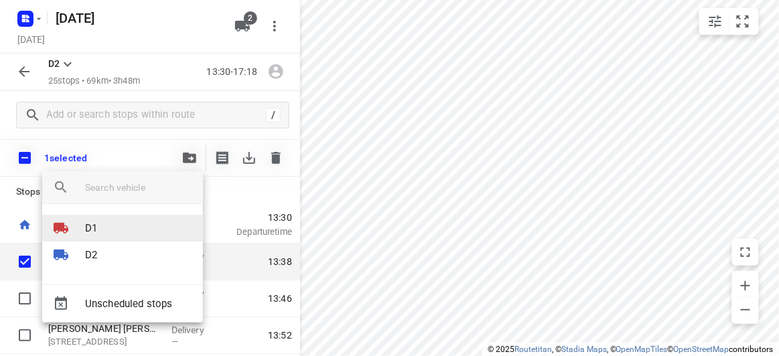
click at [97, 224] on p "D1" at bounding box center [91, 228] width 12 height 15
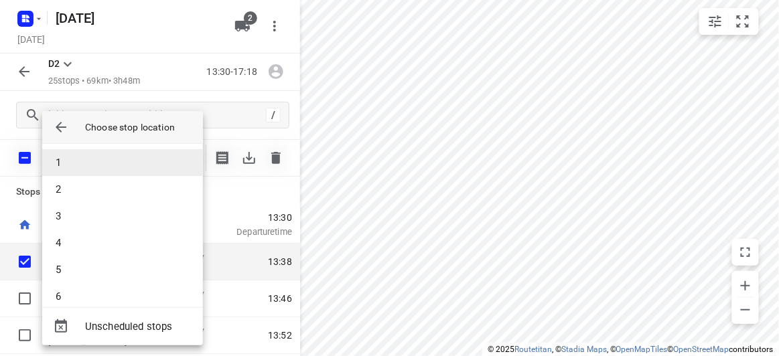
click at [62, 153] on li "1" at bounding box center [122, 162] width 161 height 27
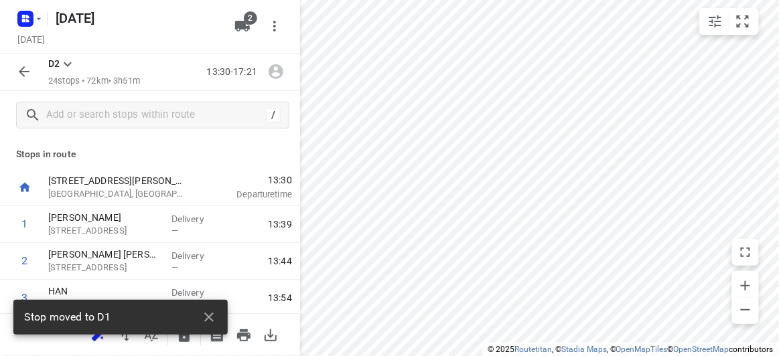
click at [25, 71] on icon "button" at bounding box center [24, 72] width 16 height 16
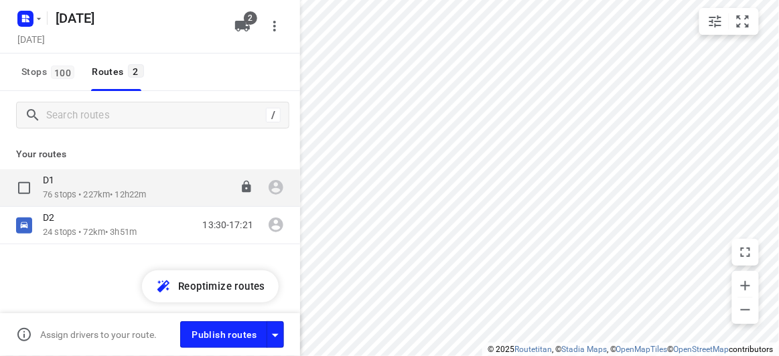
click at [131, 185] on div "D1" at bounding box center [94, 181] width 103 height 15
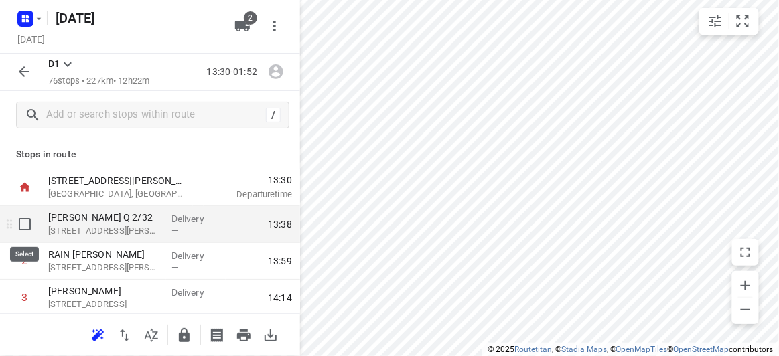
click at [19, 227] on input "checkbox" at bounding box center [24, 224] width 27 height 27
checkbox input "true"
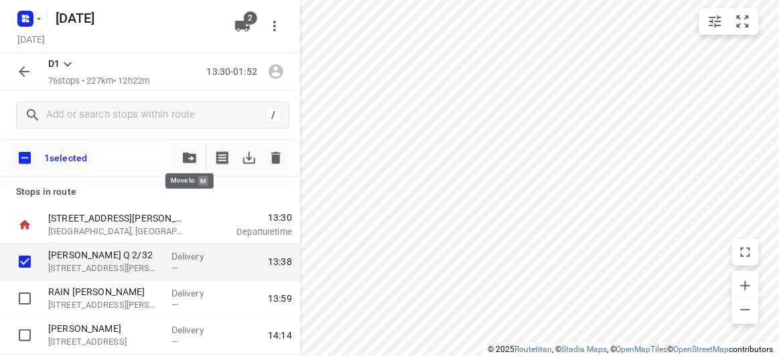
click at [184, 153] on icon "button" at bounding box center [189, 158] width 13 height 11
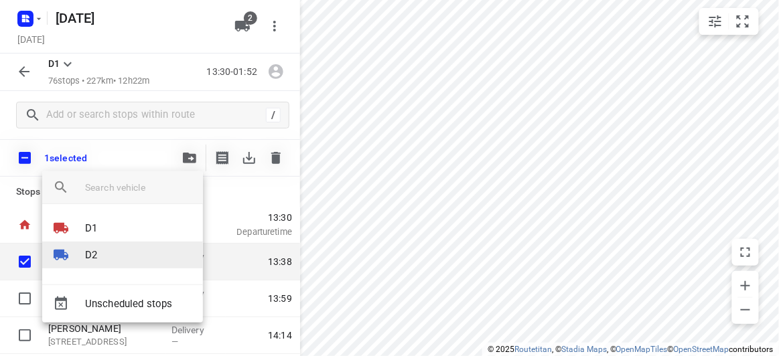
click at [87, 254] on p "D2" at bounding box center [91, 255] width 12 height 15
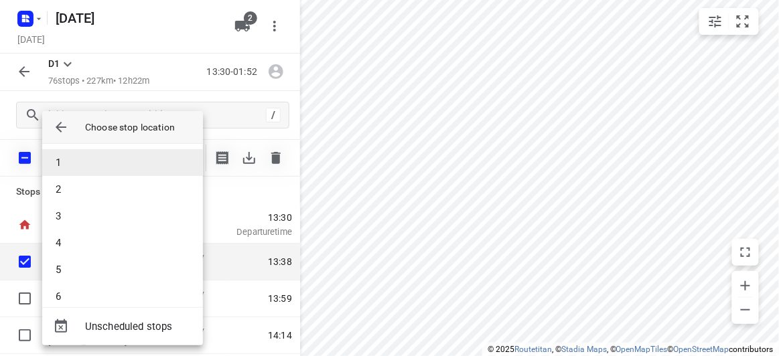
click at [60, 157] on li "1" at bounding box center [122, 162] width 161 height 27
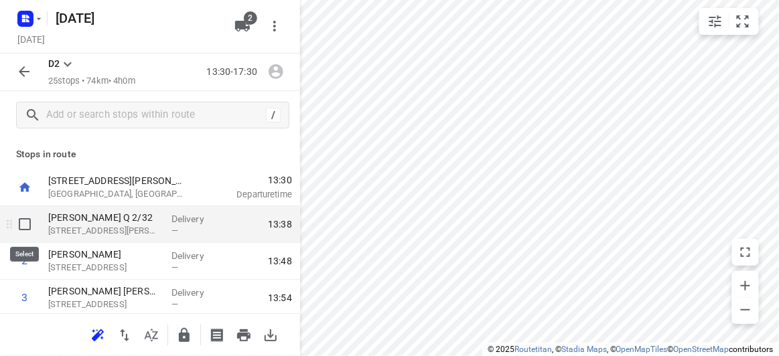
click at [25, 226] on input "checkbox" at bounding box center [24, 224] width 27 height 27
checkbox input "true"
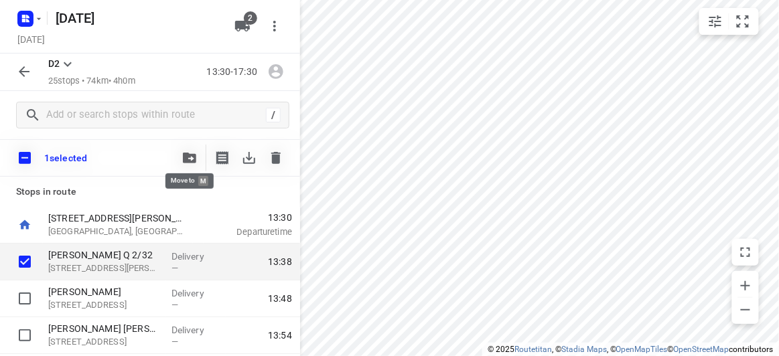
click at [188, 166] on button "button" at bounding box center [189, 158] width 27 height 27
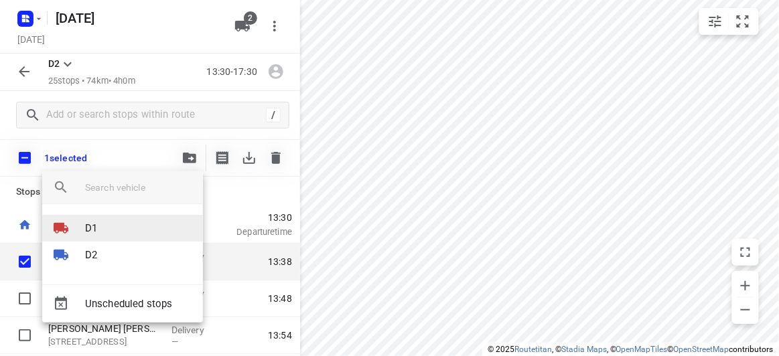
click at [88, 228] on p "D1" at bounding box center [91, 228] width 12 height 15
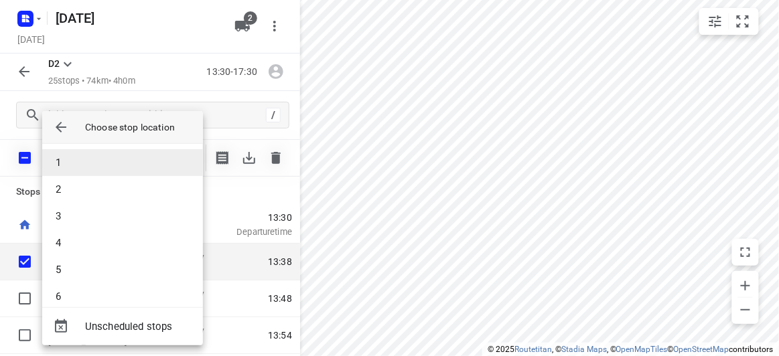
click at [76, 159] on li "1" at bounding box center [122, 162] width 161 height 27
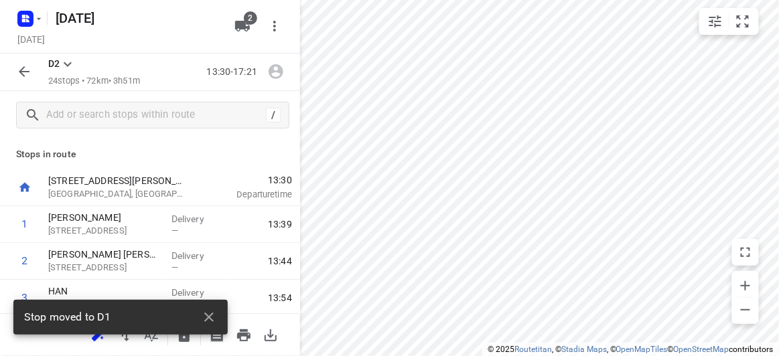
click at [92, 338] on div "Stop moved to D1" at bounding box center [120, 321] width 214 height 43
click at [210, 317] on icon "button" at bounding box center [209, 317] width 16 height 16
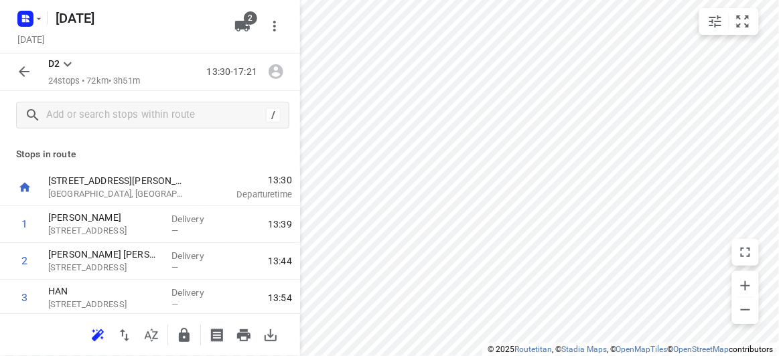
click at [94, 340] on icon "button" at bounding box center [96, 337] width 9 height 9
click at [29, 74] on icon "button" at bounding box center [24, 72] width 16 height 16
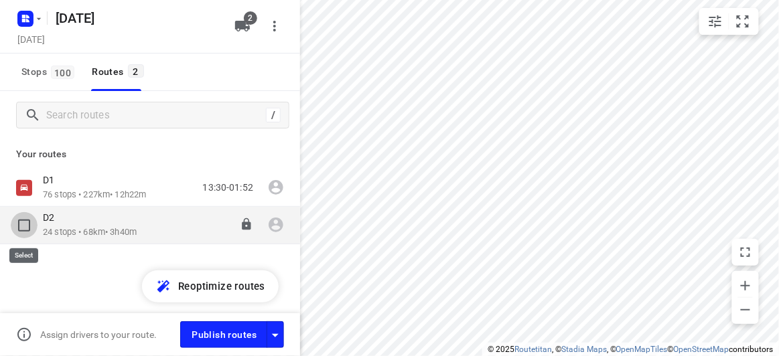
click at [31, 230] on input "checkbox" at bounding box center [24, 225] width 27 height 27
checkbox input "true"
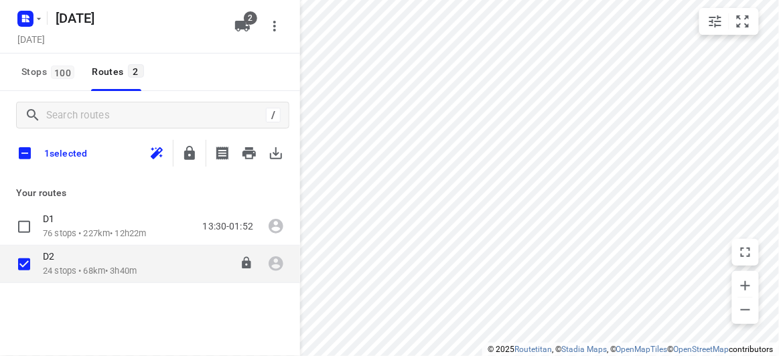
click at [113, 254] on div "D2" at bounding box center [90, 257] width 94 height 15
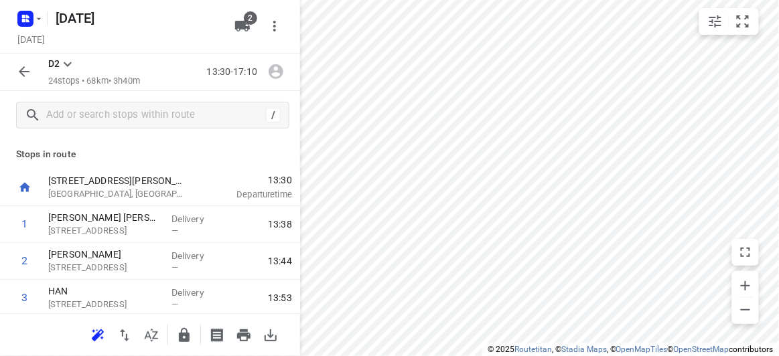
click at [29, 76] on icon "button" at bounding box center [24, 72] width 16 height 16
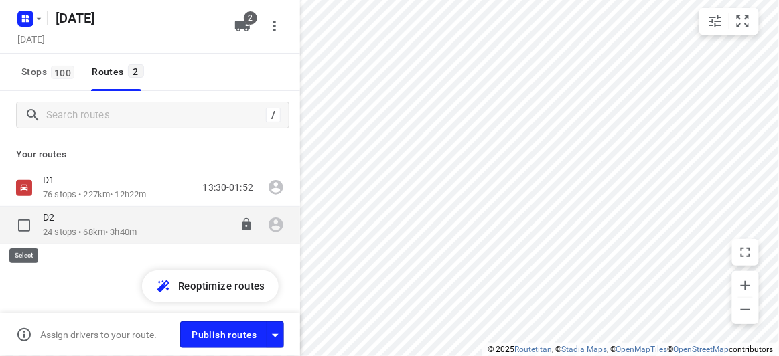
click at [21, 233] on input "checkbox" at bounding box center [24, 225] width 27 height 27
checkbox input "true"
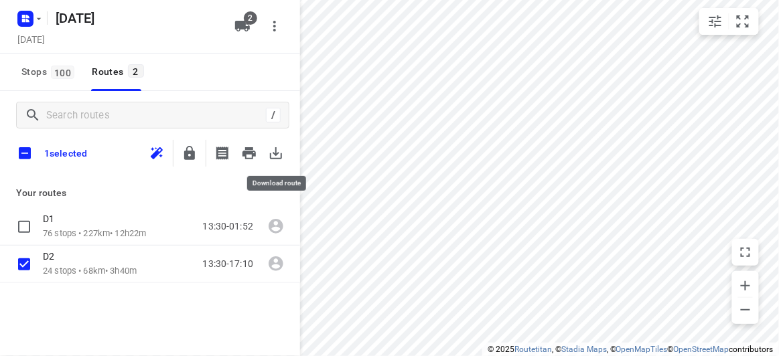
click at [275, 156] on icon "button" at bounding box center [276, 153] width 16 height 16
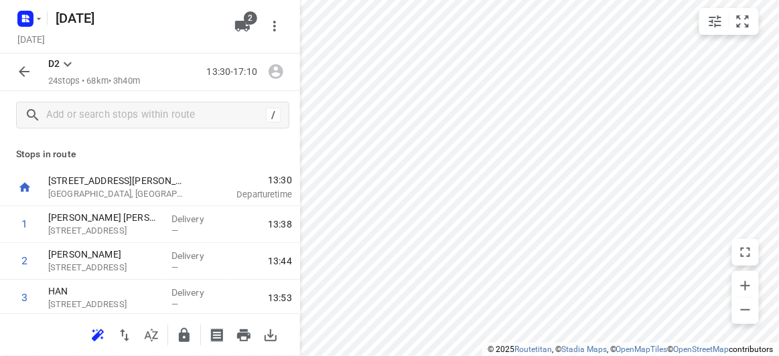
click at [21, 74] on icon "button" at bounding box center [24, 71] width 11 height 11
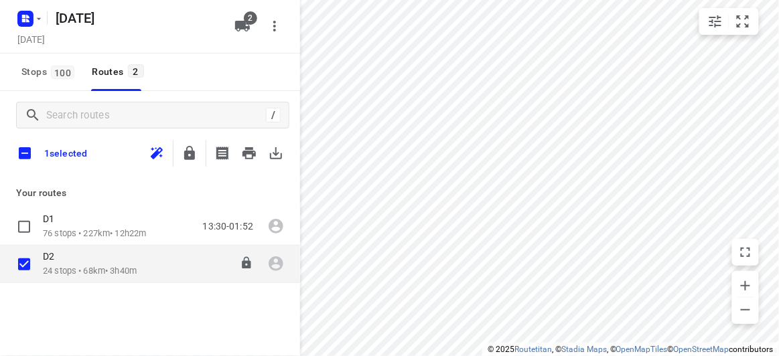
click at [56, 254] on p "D2" at bounding box center [52, 256] width 19 height 12
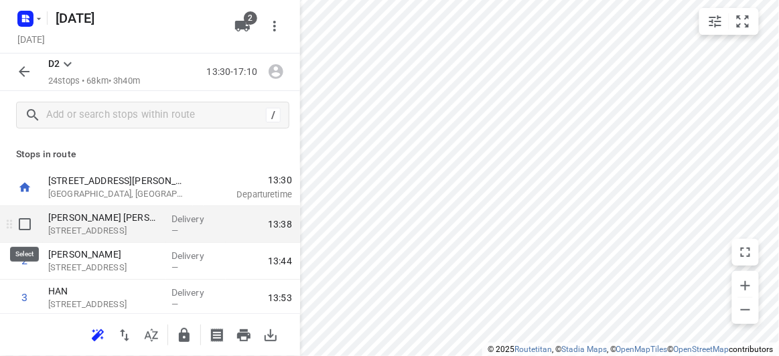
click at [25, 230] on input "checkbox" at bounding box center [24, 224] width 27 height 27
checkbox input "true"
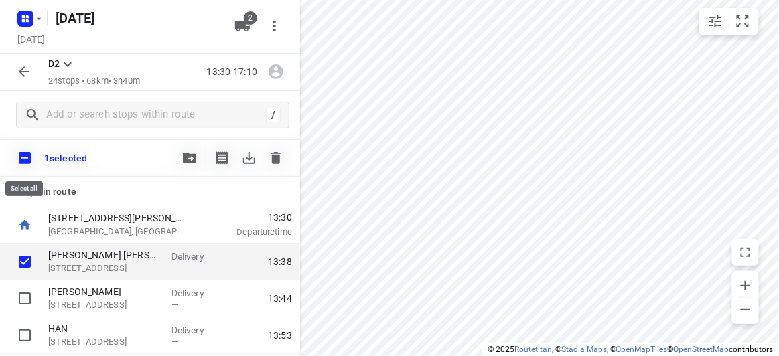
click at [25, 153] on input "checkbox" at bounding box center [25, 158] width 28 height 28
checkbox input "true"
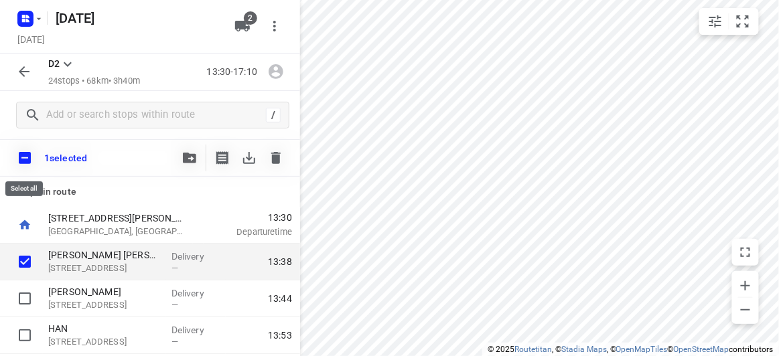
checkbox input "true"
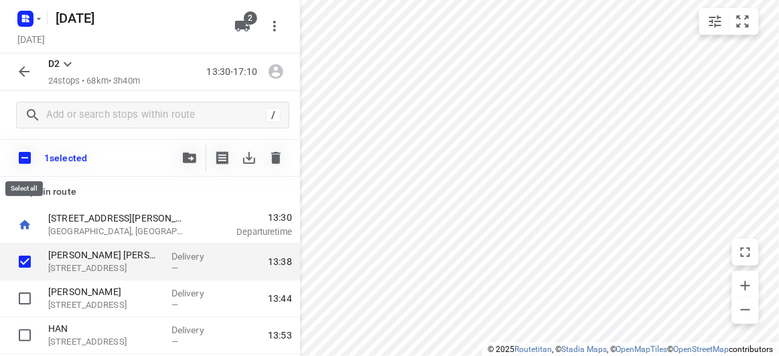
checkbox input "true"
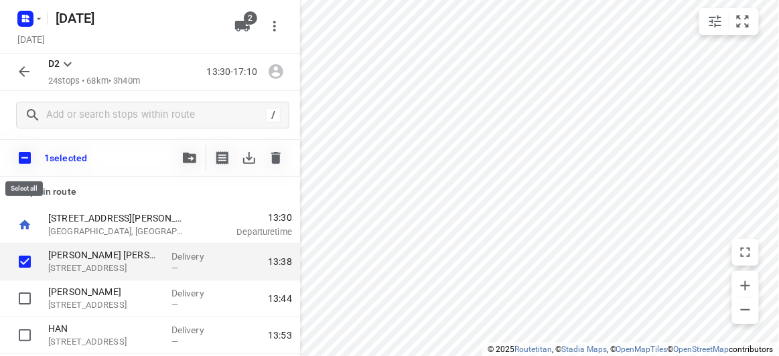
checkbox input "true"
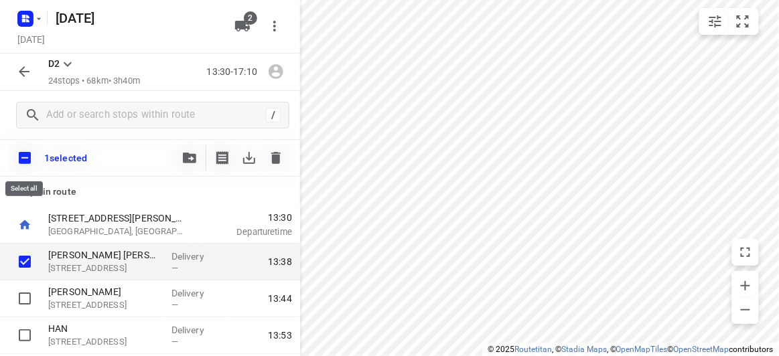
checkbox input "true"
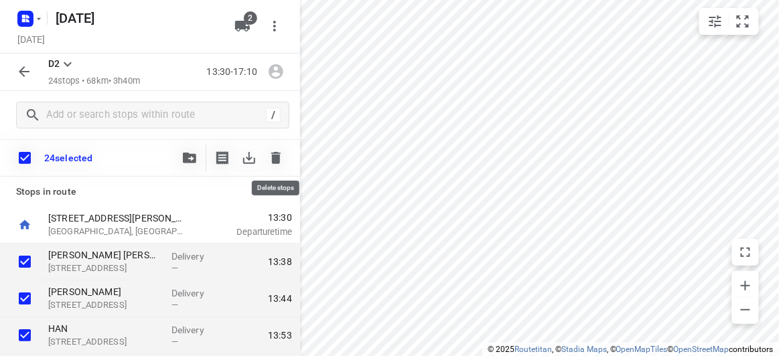
click at [274, 155] on icon "button" at bounding box center [275, 158] width 9 height 12
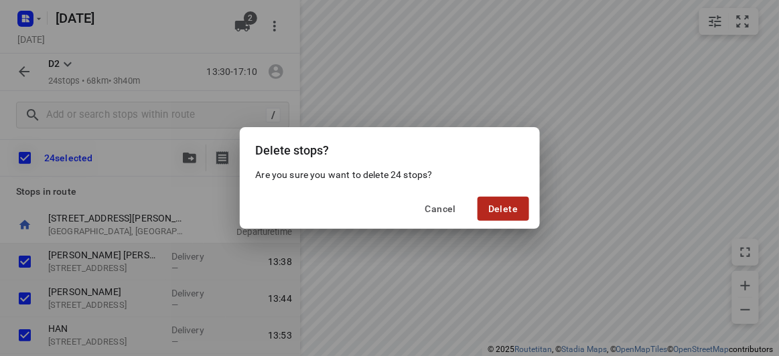
click at [510, 206] on span "Delete" at bounding box center [502, 209] width 29 height 11
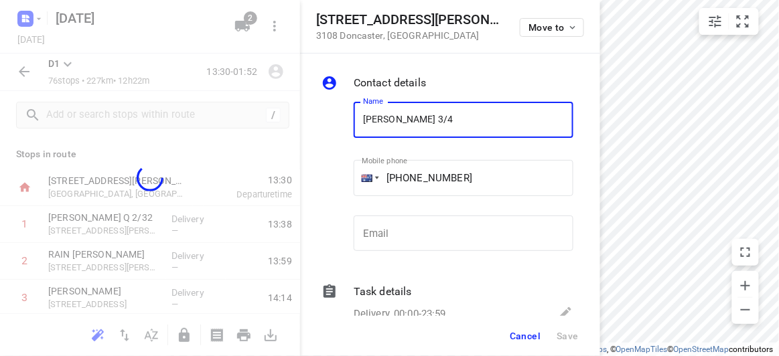
drag, startPoint x: 517, startPoint y: 342, endPoint x: 520, endPoint y: 330, distance: 12.3
click at [516, 341] on button "Cancel" at bounding box center [525, 336] width 42 height 24
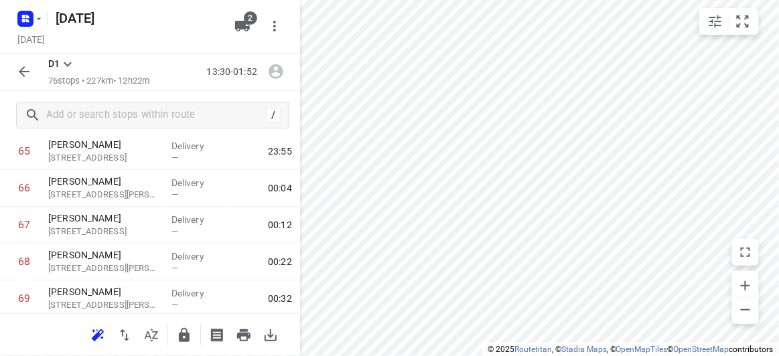
scroll to position [2435, 0]
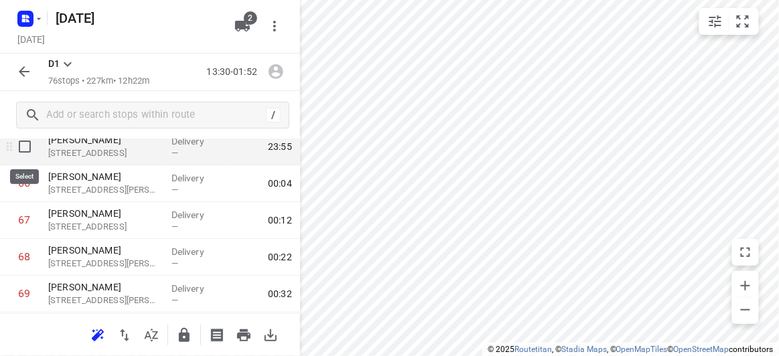
click at [24, 148] on input "checkbox" at bounding box center [24, 146] width 27 height 27
checkbox input "true"
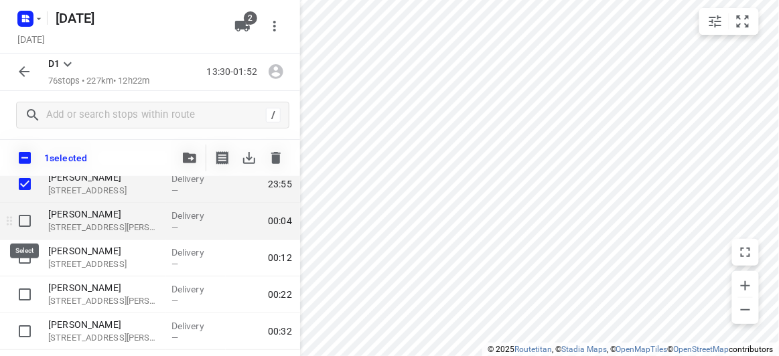
click at [23, 220] on input "checkbox" at bounding box center [24, 221] width 27 height 27
checkbox input "true"
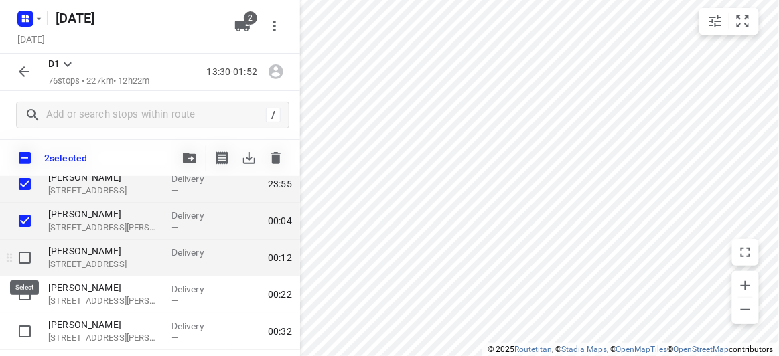
click at [19, 252] on input "checkbox" at bounding box center [24, 257] width 27 height 27
checkbox input "true"
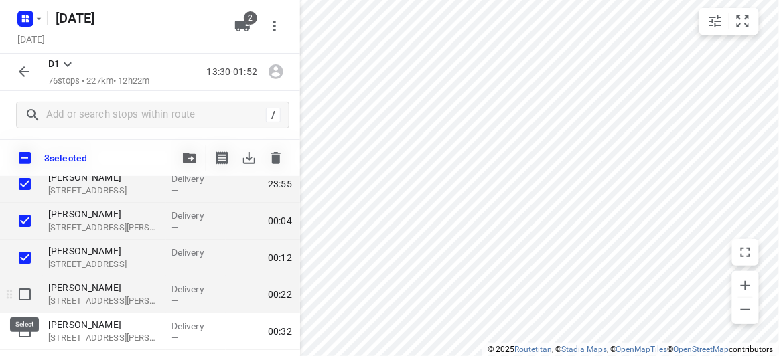
click at [29, 295] on input "checkbox" at bounding box center [24, 294] width 27 height 27
checkbox input "true"
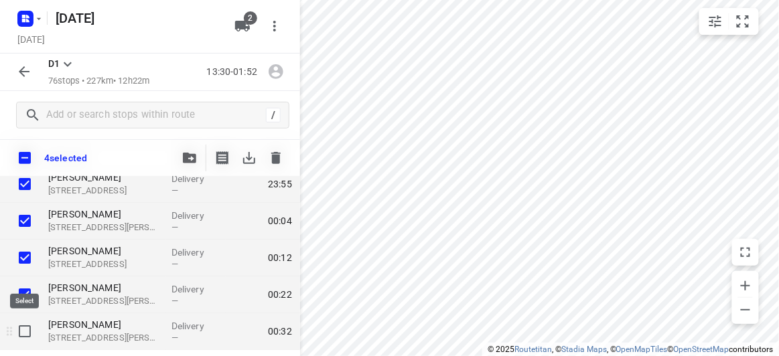
click at [29, 331] on input "checkbox" at bounding box center [24, 331] width 27 height 27
checkbox input "true"
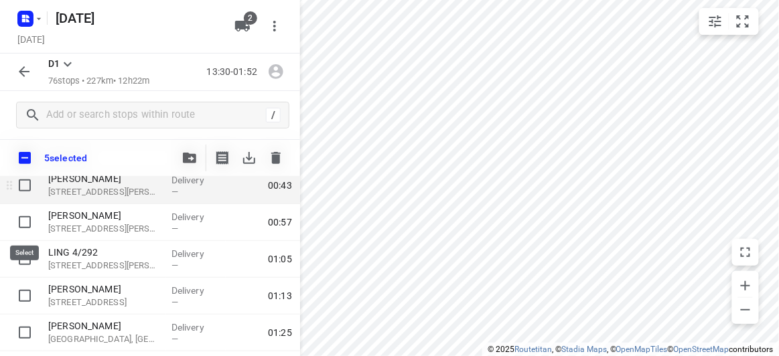
scroll to position [2557, 0]
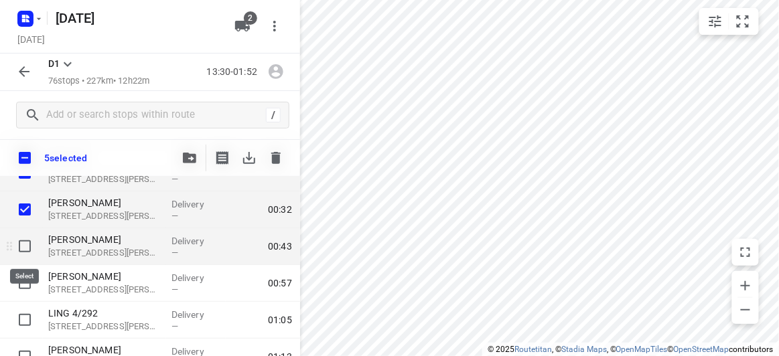
click at [22, 236] on input "checkbox" at bounding box center [24, 246] width 27 height 27
checkbox input "true"
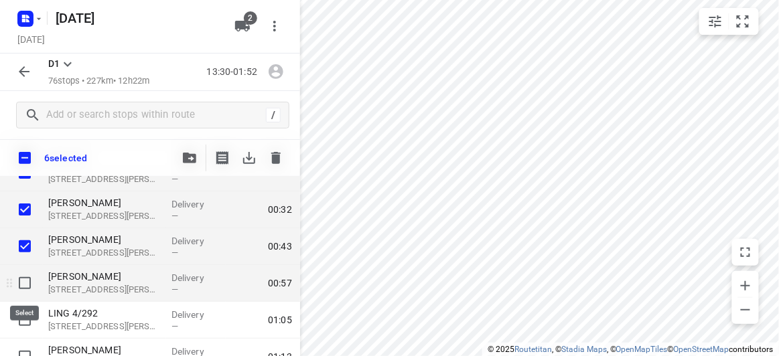
click at [27, 279] on input "checkbox" at bounding box center [24, 283] width 27 height 27
checkbox input "true"
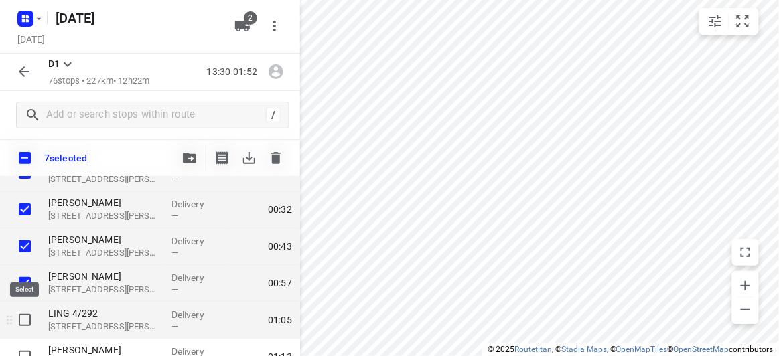
click at [25, 317] on input "checkbox" at bounding box center [24, 320] width 27 height 27
checkbox input "true"
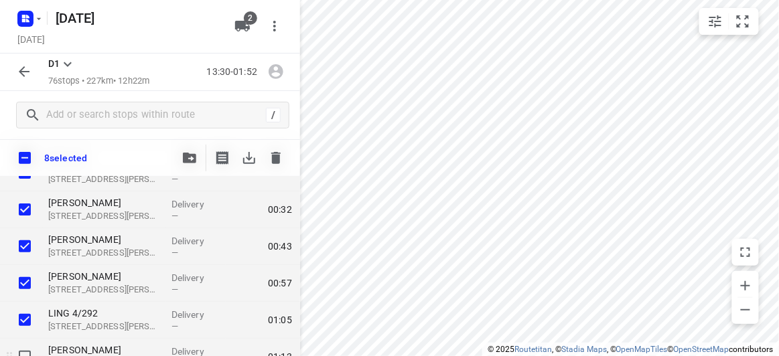
scroll to position [2617, 0]
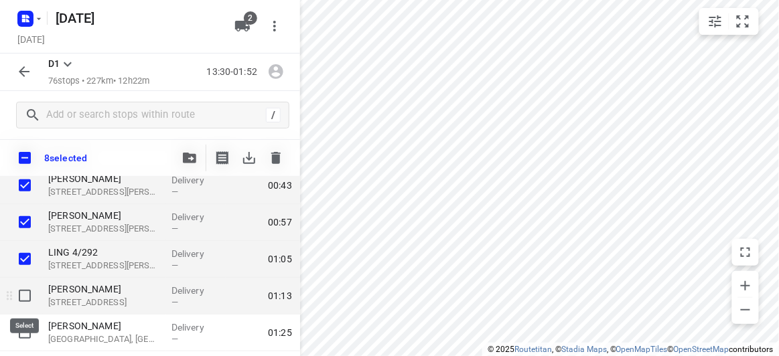
click at [24, 295] on input "checkbox" at bounding box center [24, 296] width 27 height 27
checkbox input "true"
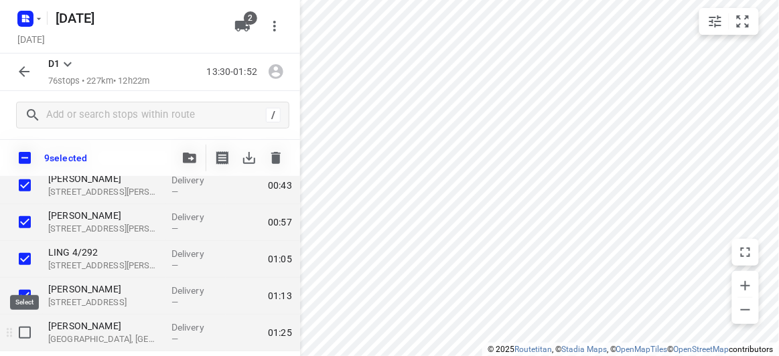
click at [27, 333] on input "checkbox" at bounding box center [24, 332] width 27 height 27
checkbox input "true"
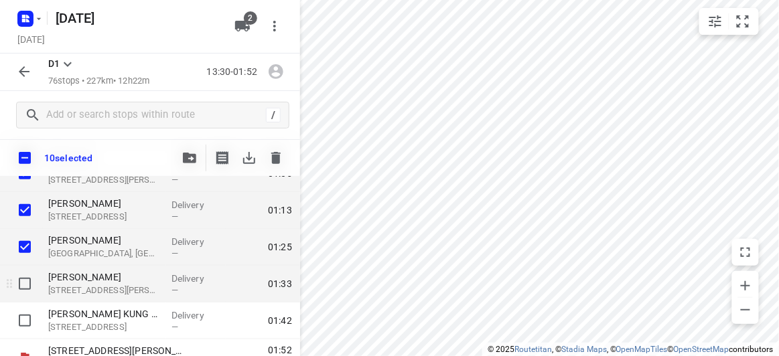
scroll to position [2723, 0]
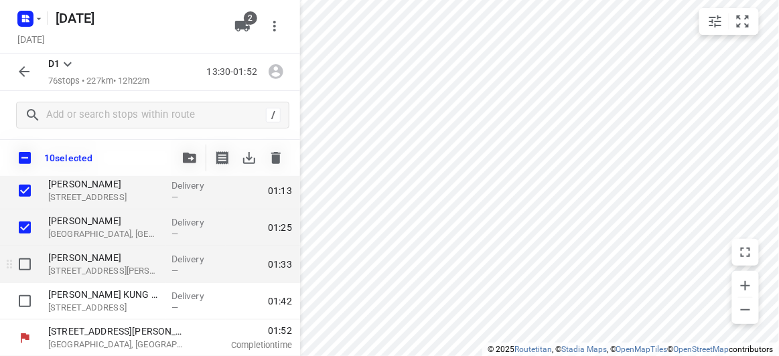
click at [29, 275] on input "checkbox" at bounding box center [24, 264] width 27 height 27
checkbox input "true"
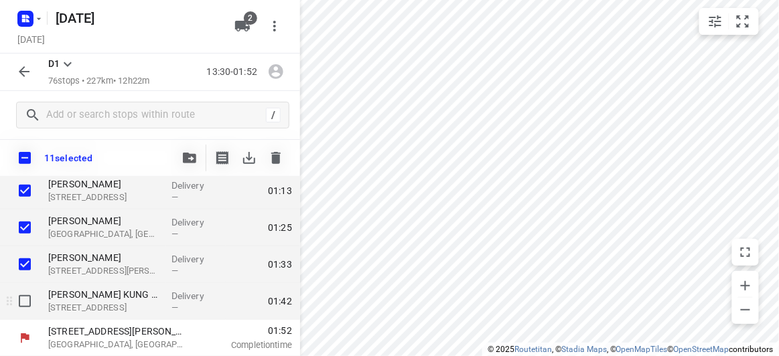
click at [27, 302] on input "checkbox" at bounding box center [24, 301] width 27 height 27
checkbox input "true"
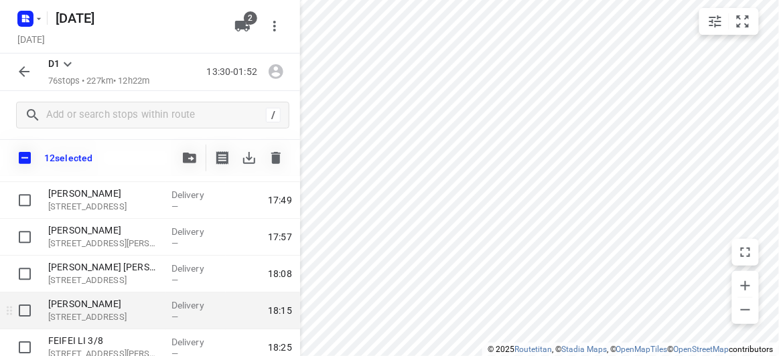
scroll to position [958, 0]
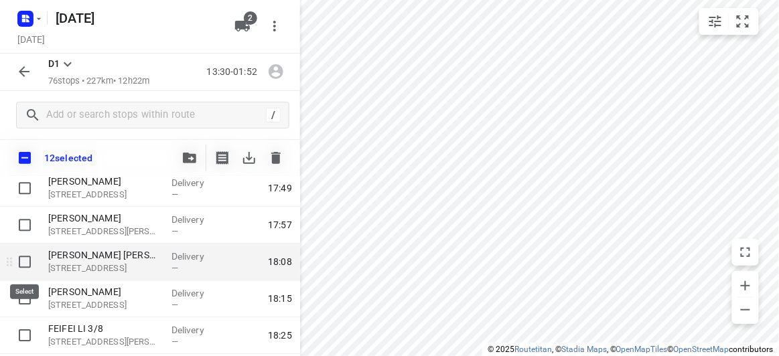
click at [20, 260] on input "checkbox" at bounding box center [24, 261] width 27 height 27
checkbox input "true"
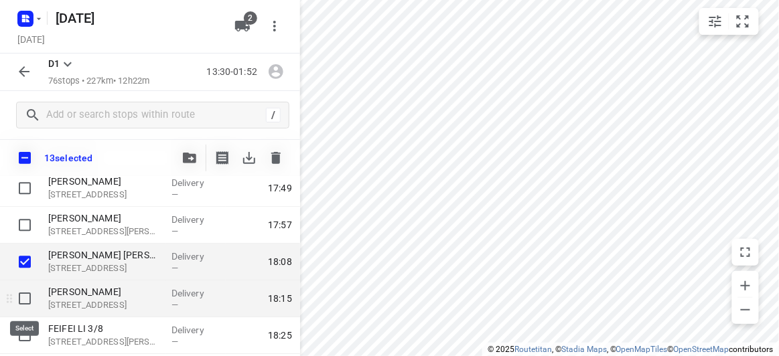
click at [25, 304] on input "checkbox" at bounding box center [24, 298] width 27 height 27
checkbox input "true"
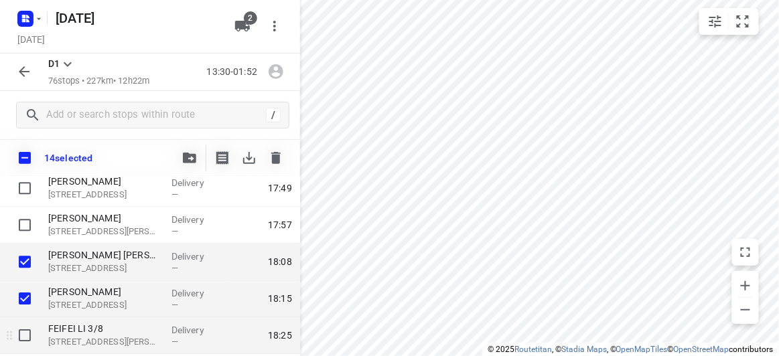
click at [27, 332] on input "checkbox" at bounding box center [24, 335] width 27 height 27
checkbox input "true"
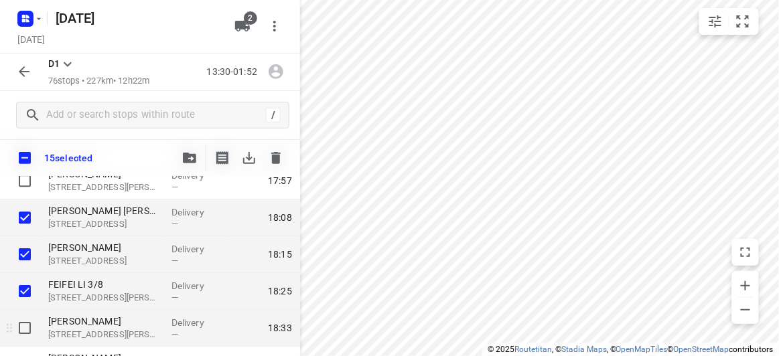
scroll to position [1018, 0]
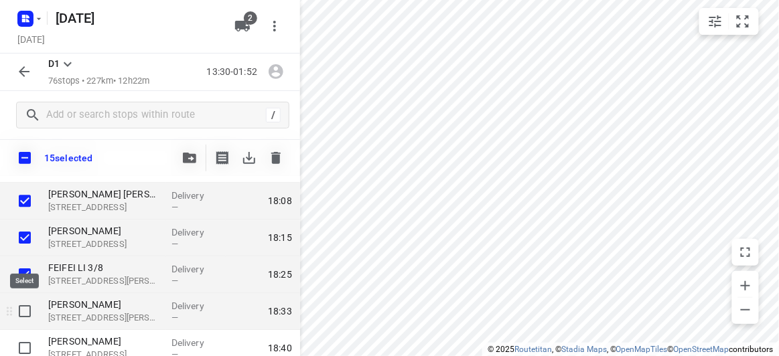
click at [29, 311] on input "checkbox" at bounding box center [24, 311] width 27 height 27
checkbox input "true"
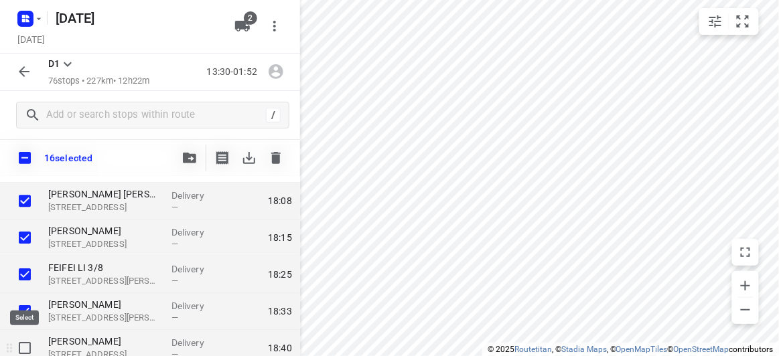
click at [27, 350] on input "checkbox" at bounding box center [24, 348] width 27 height 27
checkbox input "true"
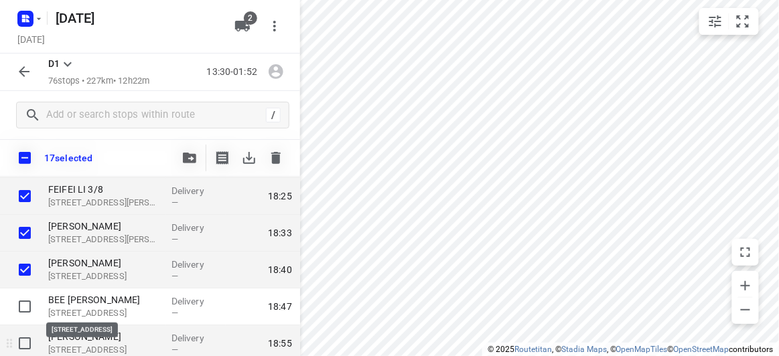
scroll to position [1140, 0]
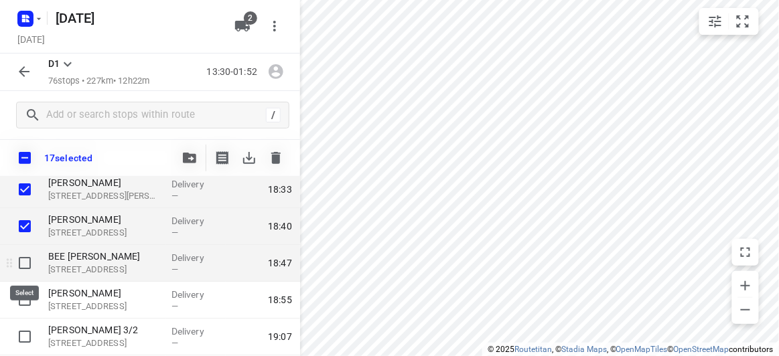
click at [25, 269] on input "checkbox" at bounding box center [24, 263] width 27 height 27
checkbox input "true"
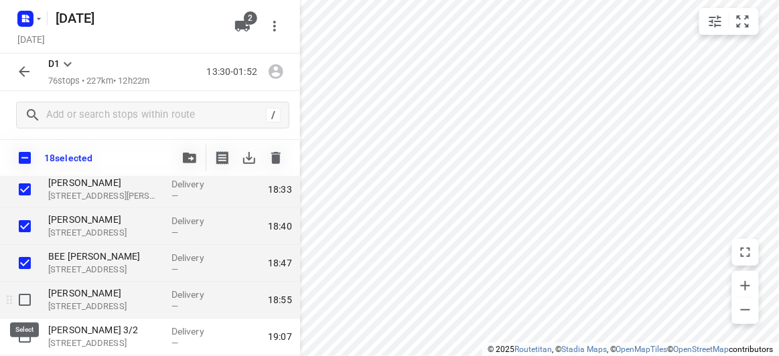
click at [22, 300] on input "checkbox" at bounding box center [24, 300] width 27 height 27
checkbox input "true"
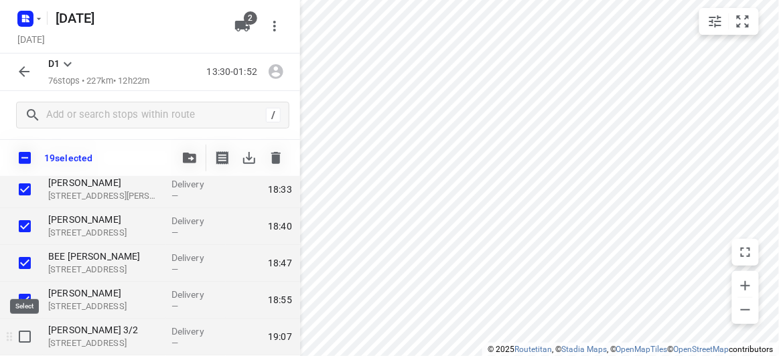
click at [29, 331] on input "checkbox" at bounding box center [24, 336] width 27 height 27
checkbox input "true"
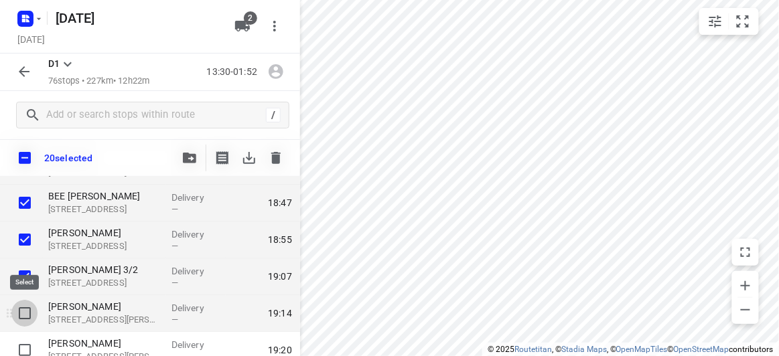
click at [23, 316] on input "checkbox" at bounding box center [24, 313] width 27 height 27
checkbox input "true"
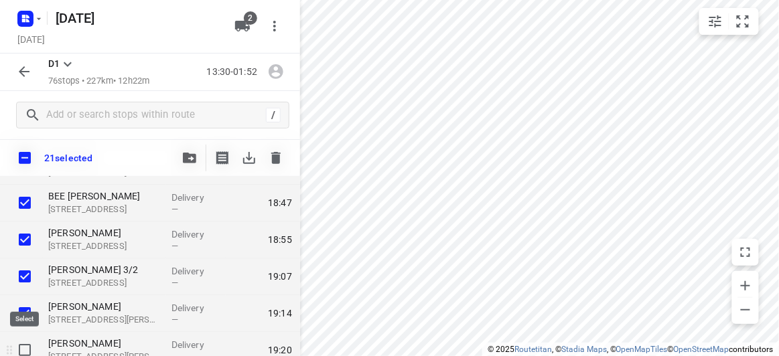
click at [29, 348] on input "checkbox" at bounding box center [24, 350] width 27 height 27
checkbox input "true"
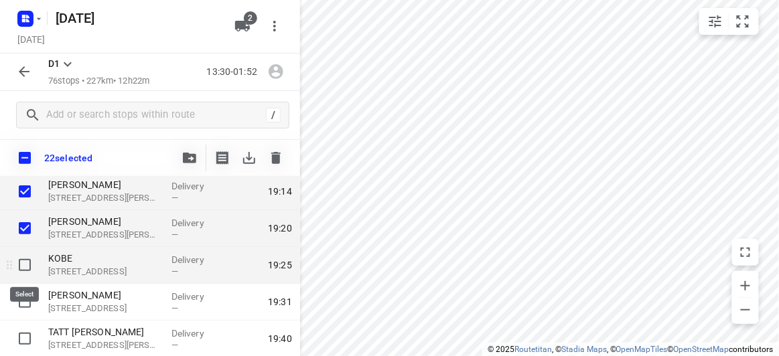
click at [20, 260] on input "checkbox" at bounding box center [24, 265] width 27 height 27
checkbox input "true"
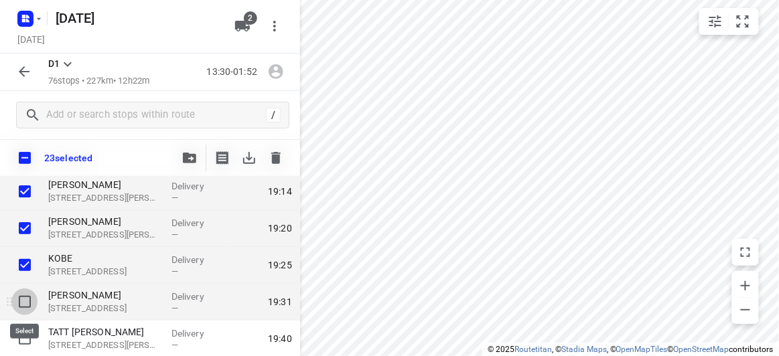
click at [26, 294] on input "checkbox" at bounding box center [24, 302] width 27 height 27
checkbox input "true"
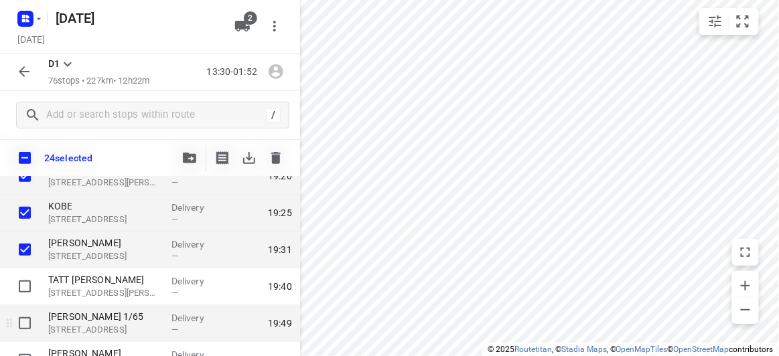
scroll to position [1383, 0]
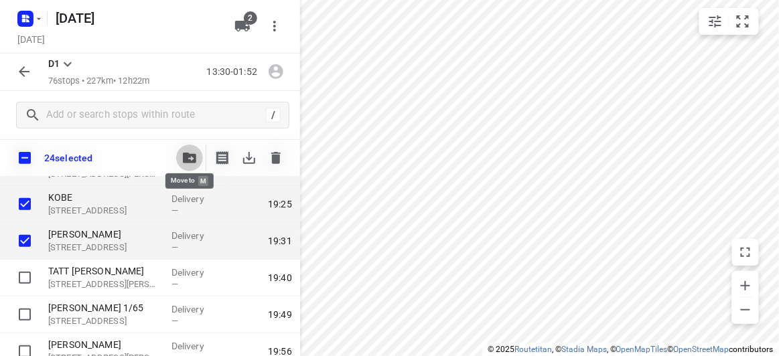
click at [183, 159] on icon "button" at bounding box center [189, 158] width 13 height 11
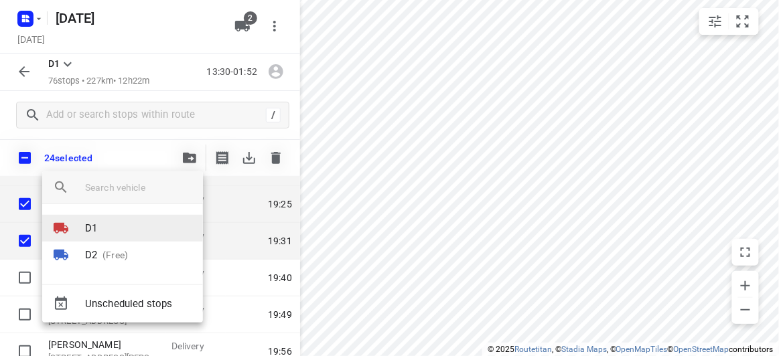
click at [100, 228] on li "D1" at bounding box center [122, 228] width 161 height 27
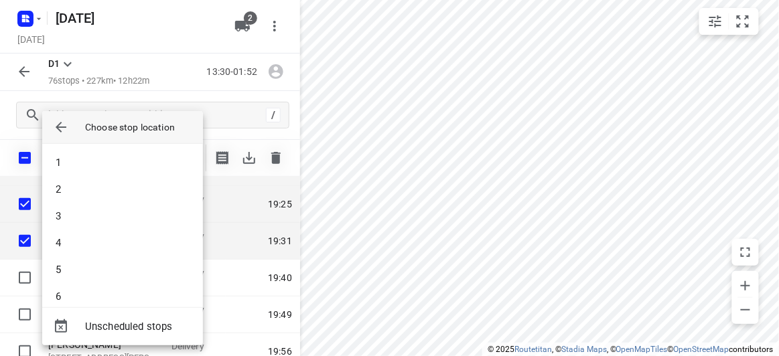
click at [63, 131] on icon "button" at bounding box center [61, 127] width 16 height 16
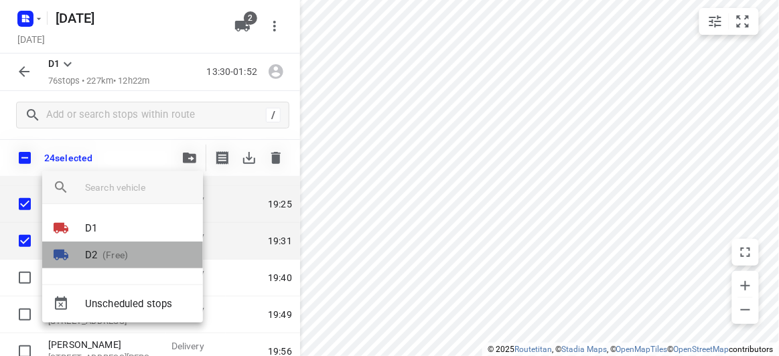
click at [88, 253] on p "D2" at bounding box center [91, 255] width 12 height 15
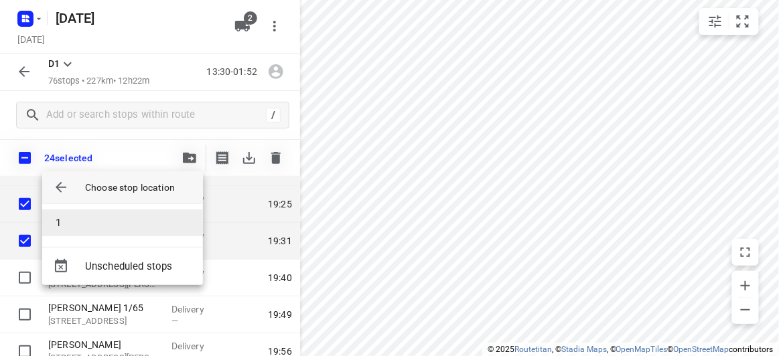
click at [70, 215] on li "1" at bounding box center [122, 223] width 161 height 27
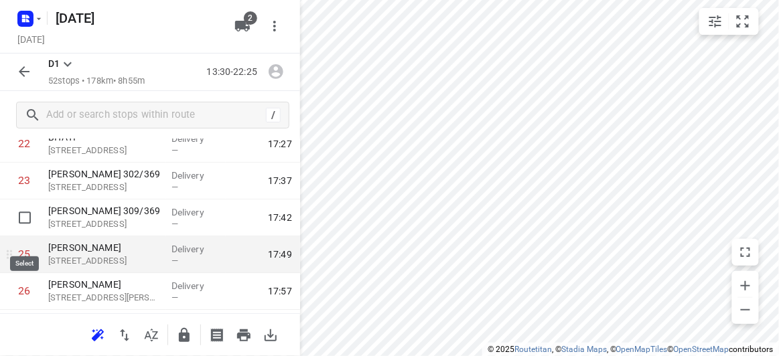
scroll to position [836, 0]
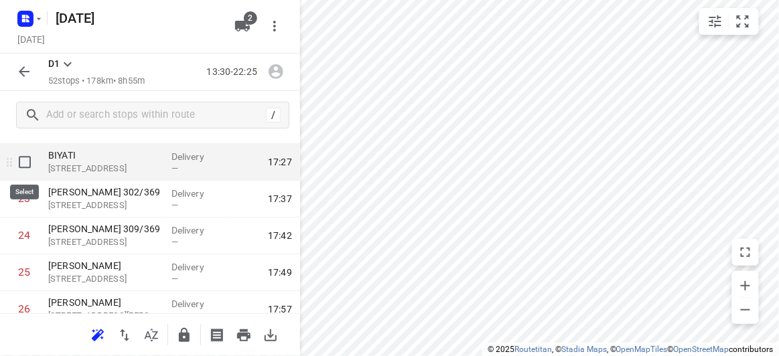
click at [25, 165] on input "checkbox" at bounding box center [24, 162] width 27 height 27
checkbox input "true"
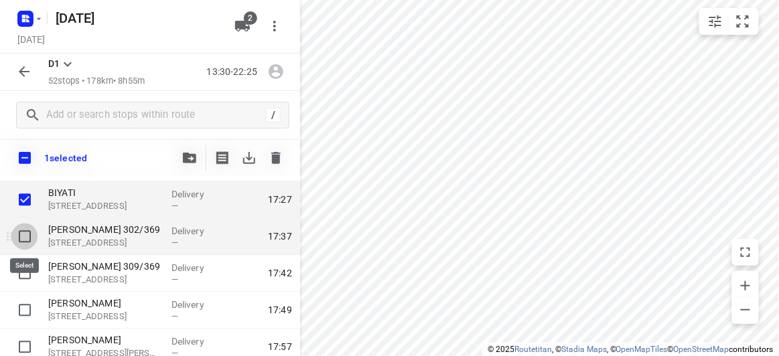
click at [25, 240] on input "checkbox" at bounding box center [24, 236] width 27 height 27
checkbox input "true"
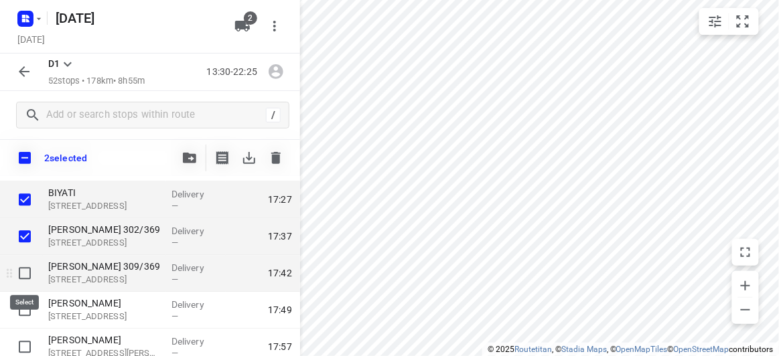
click at [23, 273] on input "checkbox" at bounding box center [24, 273] width 27 height 27
checkbox input "true"
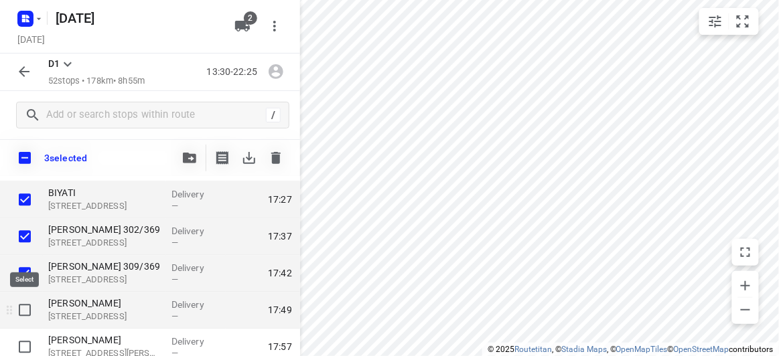
click at [26, 303] on input "checkbox" at bounding box center [24, 310] width 27 height 27
checkbox input "true"
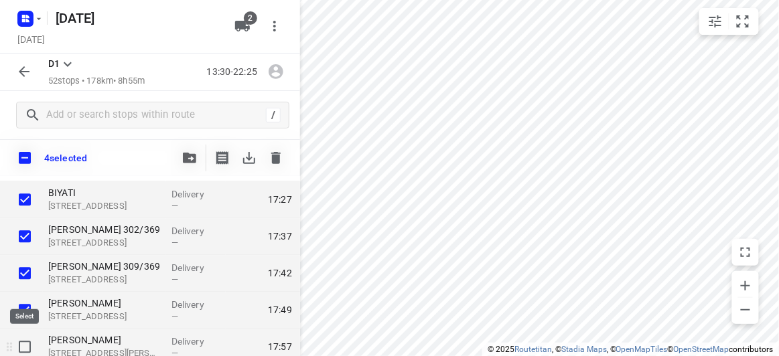
click at [26, 347] on input "checkbox" at bounding box center [24, 346] width 27 height 27
checkbox input "true"
click at [192, 160] on icon "button" at bounding box center [189, 158] width 13 height 11
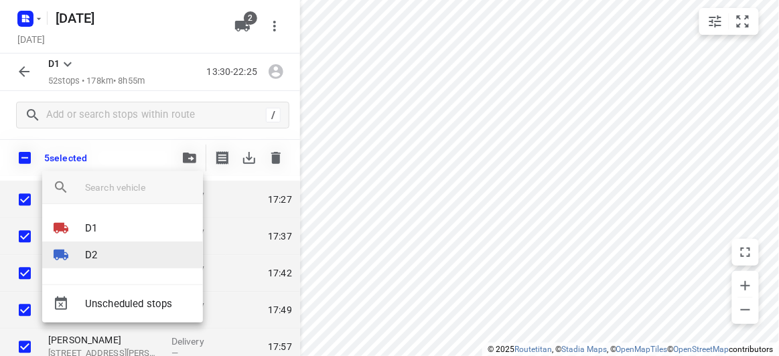
click at [84, 247] on div at bounding box center [69, 255] width 32 height 16
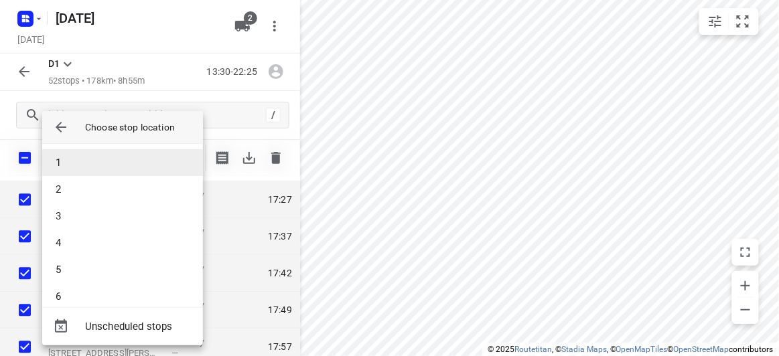
click at [70, 166] on li "1" at bounding box center [122, 162] width 161 height 27
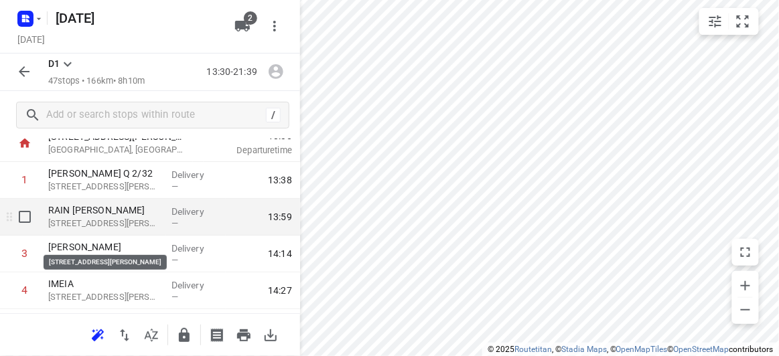
scroll to position [0, 0]
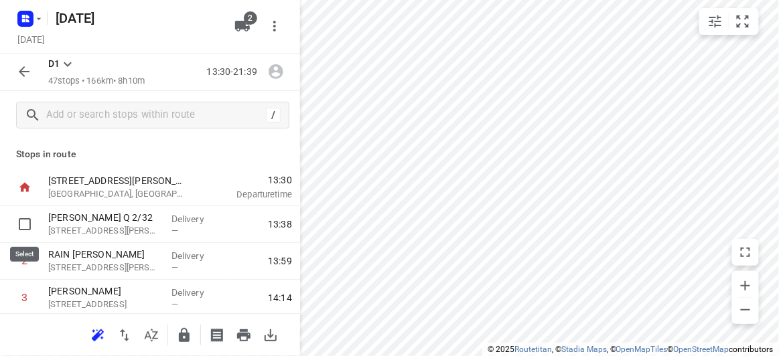
click at [24, 224] on input "checkbox" at bounding box center [24, 224] width 27 height 27
checkbox input "true"
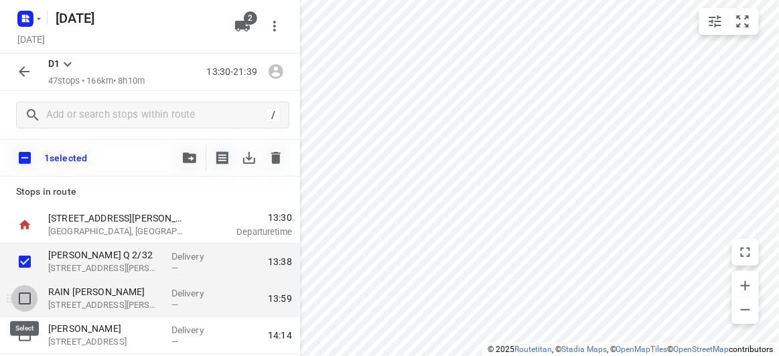
click at [27, 287] on input "checkbox" at bounding box center [24, 298] width 27 height 27
checkbox input "true"
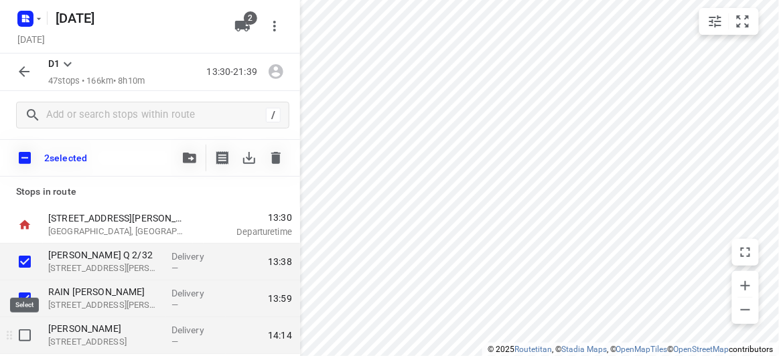
click at [31, 330] on input "checkbox" at bounding box center [24, 335] width 27 height 27
checkbox input "true"
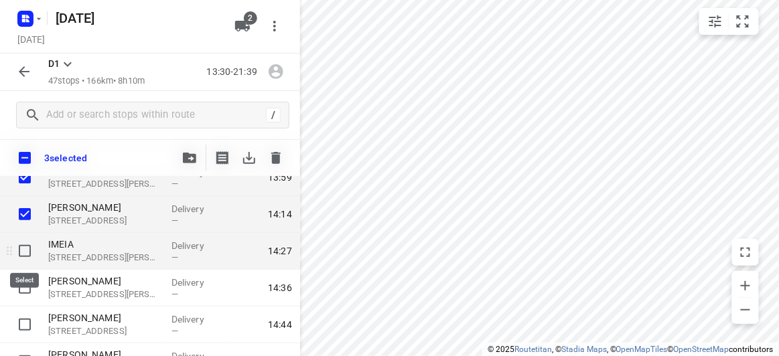
click at [27, 248] on input "checkbox" at bounding box center [24, 251] width 27 height 27
checkbox input "true"
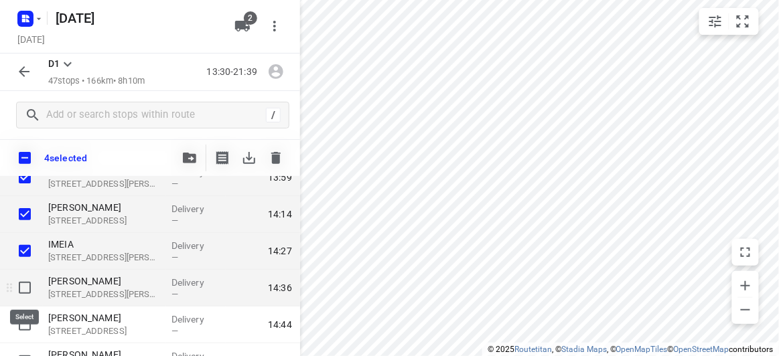
click at [21, 285] on input "checkbox" at bounding box center [24, 288] width 27 height 27
checkbox input "true"
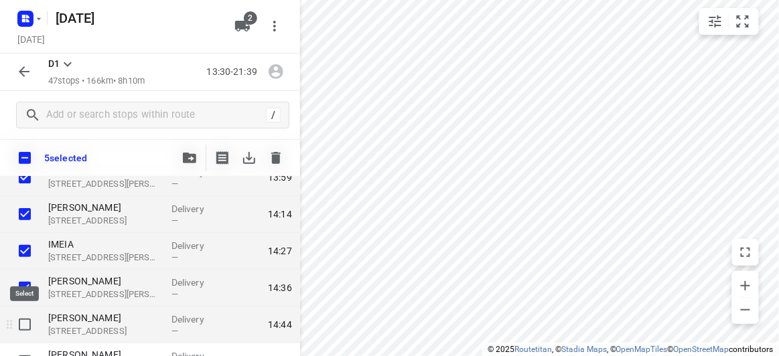
click at [25, 325] on input "checkbox" at bounding box center [24, 324] width 27 height 27
checkbox input "true"
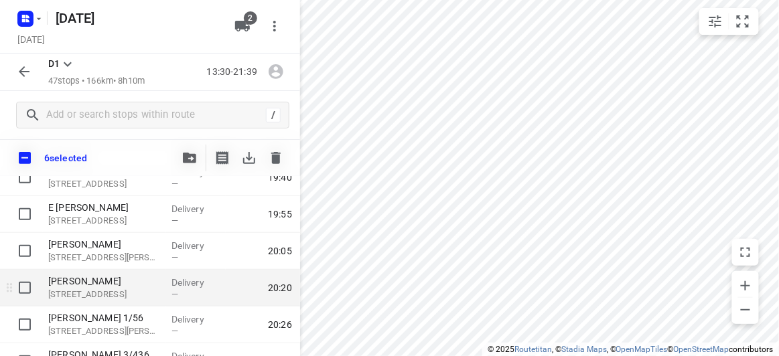
scroll to position [1655, 0]
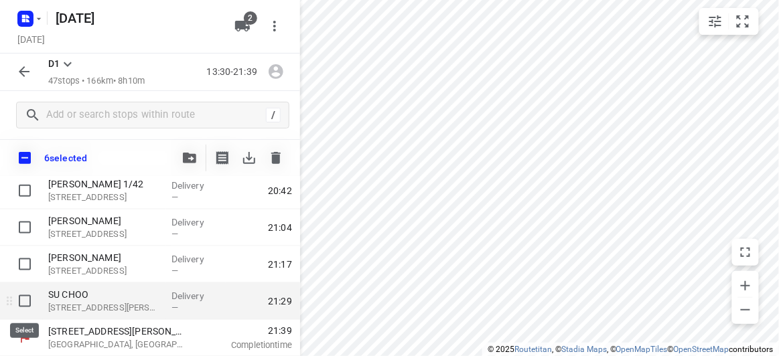
click at [26, 303] on input "checkbox" at bounding box center [24, 301] width 27 height 27
checkbox input "true"
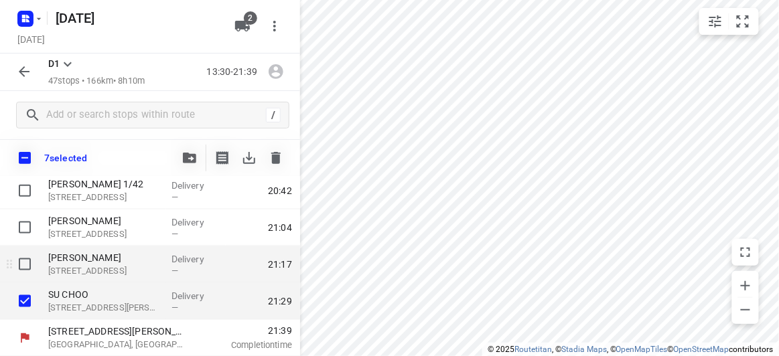
click at [25, 261] on input "checkbox" at bounding box center [24, 264] width 27 height 27
checkbox input "true"
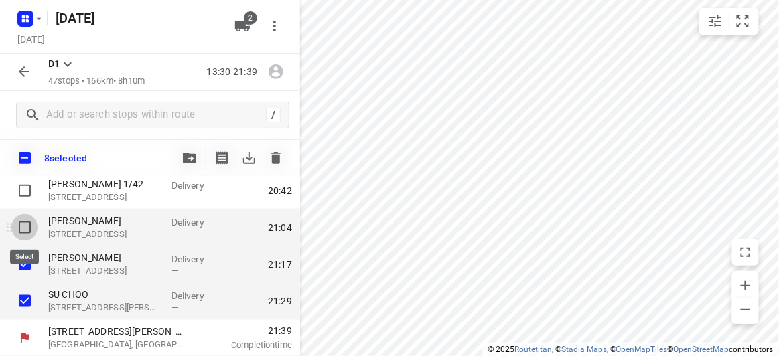
click at [23, 222] on input "checkbox" at bounding box center [24, 227] width 27 height 27
checkbox input "true"
click at [186, 157] on icon "button" at bounding box center [189, 158] width 13 height 11
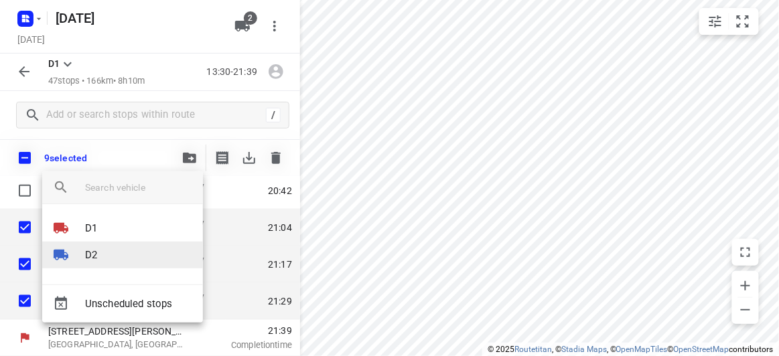
click at [92, 251] on p "D2" at bounding box center [91, 255] width 12 height 15
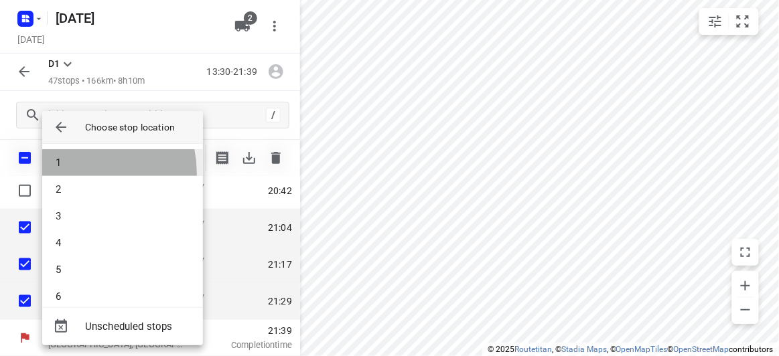
click at [76, 173] on li "1" at bounding box center [122, 162] width 161 height 27
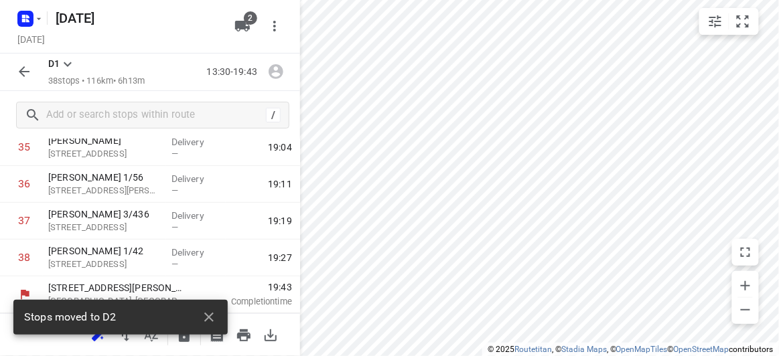
scroll to position [1328, 0]
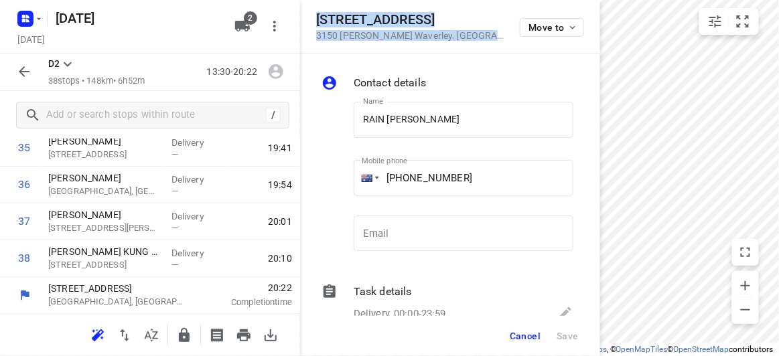
drag, startPoint x: 453, startPoint y: 37, endPoint x: 307, endPoint y: 17, distance: 147.9
click at [307, 17] on div "[STREET_ADDRESS][PERSON_NAME] Move to" at bounding box center [450, 27] width 300 height 54
copy div "[STREET_ADDRESS][PERSON_NAME]"
click at [236, 23] on icon "button" at bounding box center [242, 26] width 15 height 11
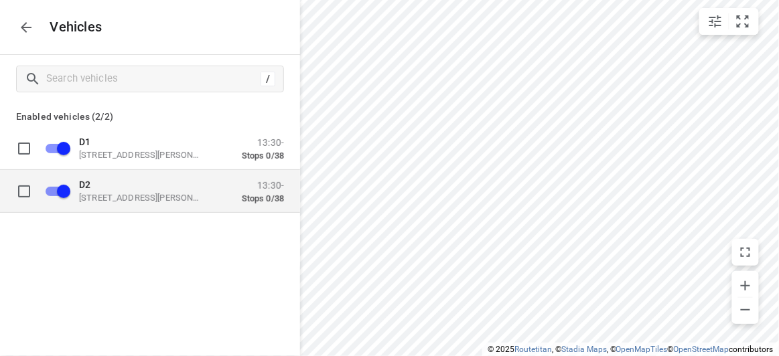
click at [132, 187] on p "D2" at bounding box center [146, 184] width 134 height 11
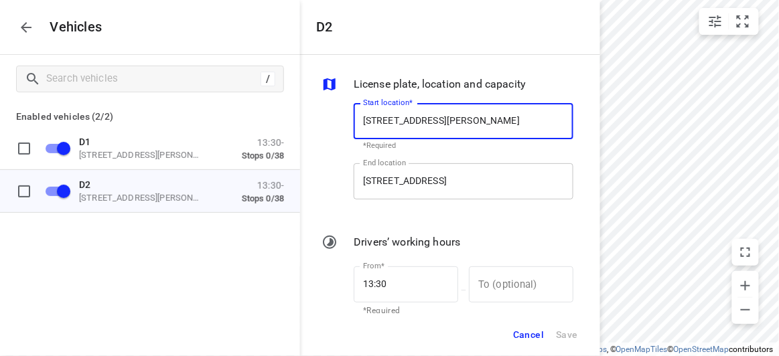
click at [412, 185] on input "[STREET_ADDRESS]" at bounding box center [464, 181] width 220 height 36
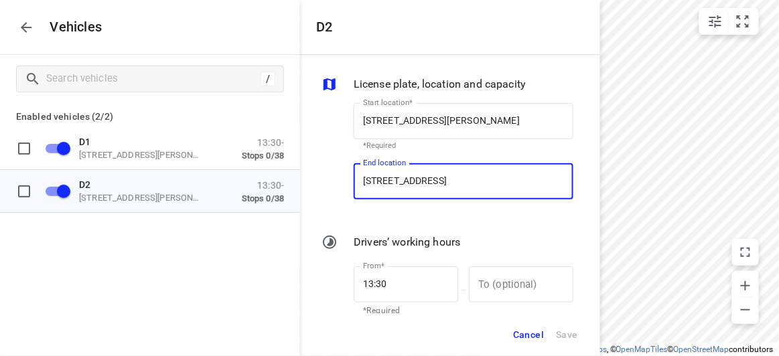
paste input "Crusader Crescent [STREET_ADDRESS][PERSON_NAME]"
type input "[STREET_ADDRESS][PERSON_NAME]"
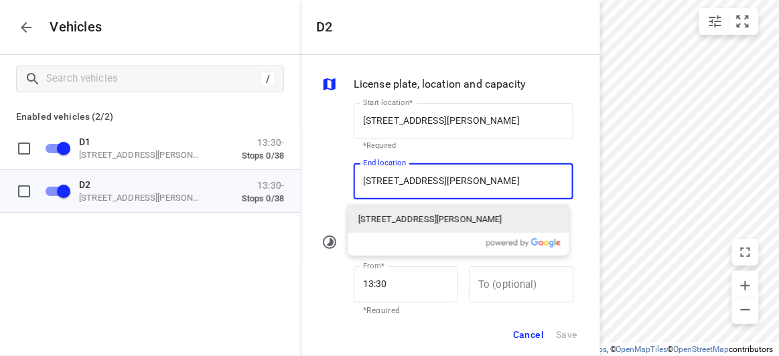
click at [374, 216] on p "[STREET_ADDRESS][PERSON_NAME]" at bounding box center [430, 219] width 144 height 13
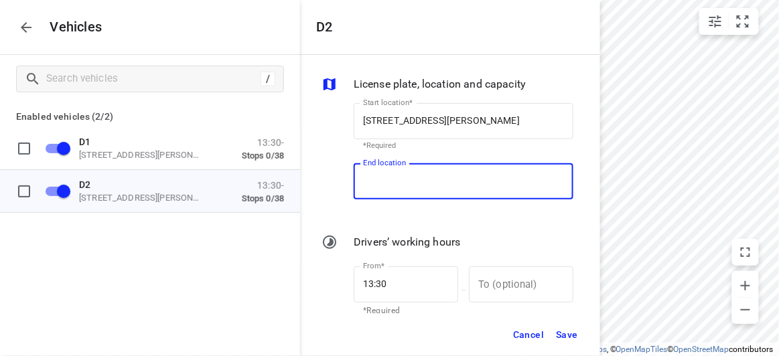
scroll to position [0, 0]
type input "[STREET_ADDRESS][PERSON_NAME]"
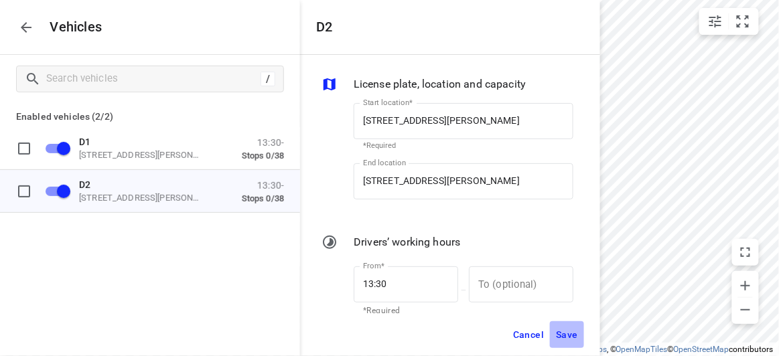
click at [561, 333] on span "Save" at bounding box center [567, 335] width 22 height 17
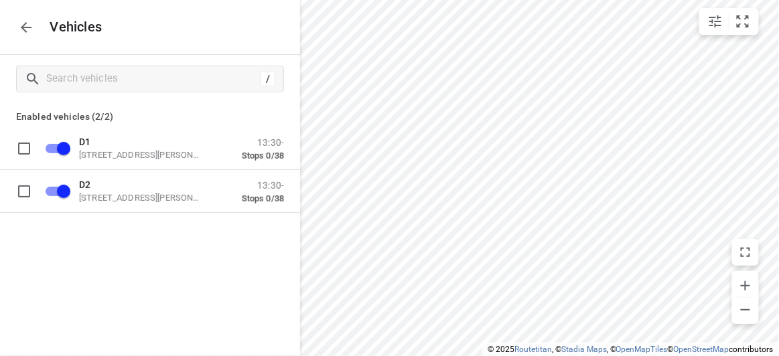
click at [35, 37] on div "Vehicles" at bounding box center [150, 27] width 300 height 54
click at [28, 32] on icon "button" at bounding box center [26, 27] width 16 height 16
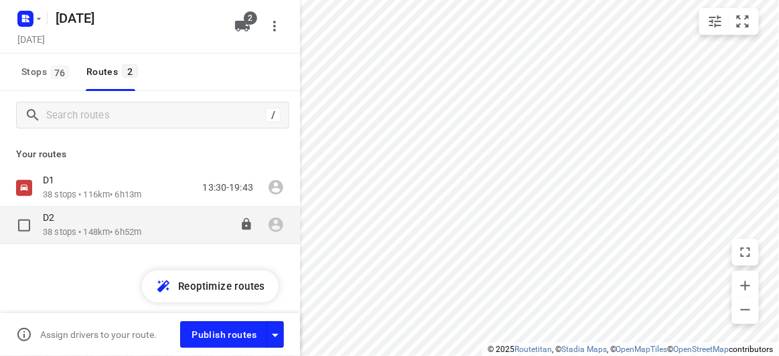
click at [73, 219] on div "D2" at bounding box center [92, 219] width 98 height 15
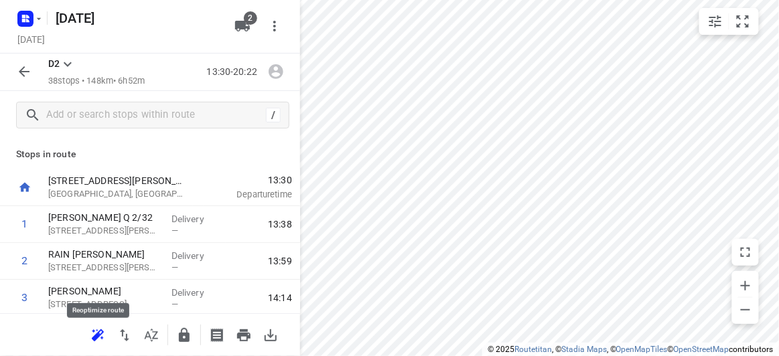
click at [100, 337] on icon "button" at bounding box center [98, 335] width 16 height 16
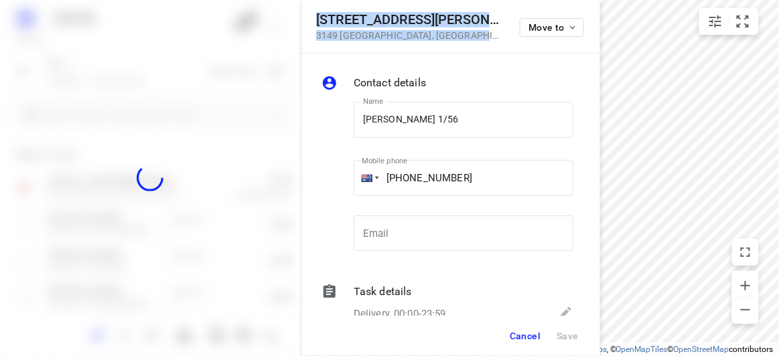
drag, startPoint x: 431, startPoint y: 40, endPoint x: 311, endPoint y: 19, distance: 121.5
click at [311, 19] on div "[STREET_ADDRESS][PERSON_NAME] Move to" at bounding box center [450, 27] width 300 height 54
copy div "[STREET_ADDRESS][PERSON_NAME]"
click at [516, 332] on span "Cancel" at bounding box center [525, 336] width 31 height 11
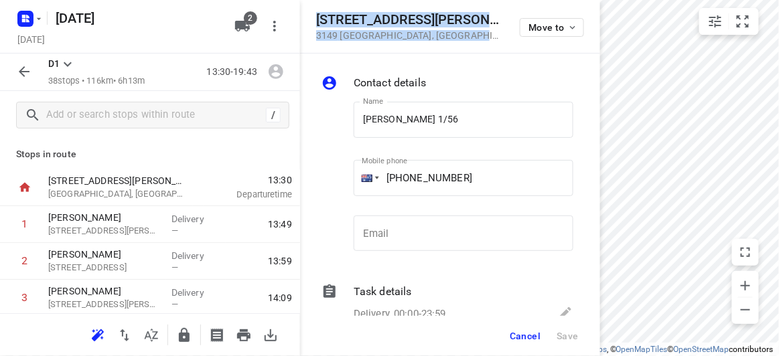
drag, startPoint x: 457, startPoint y: 44, endPoint x: 310, endPoint y: 23, distance: 148.1
click at [313, 23] on div "[STREET_ADDRESS][PERSON_NAME] Move to" at bounding box center [450, 27] width 300 height 54
copy div "[STREET_ADDRESS][PERSON_NAME]"
click at [241, 28] on icon "button" at bounding box center [242, 26] width 15 height 11
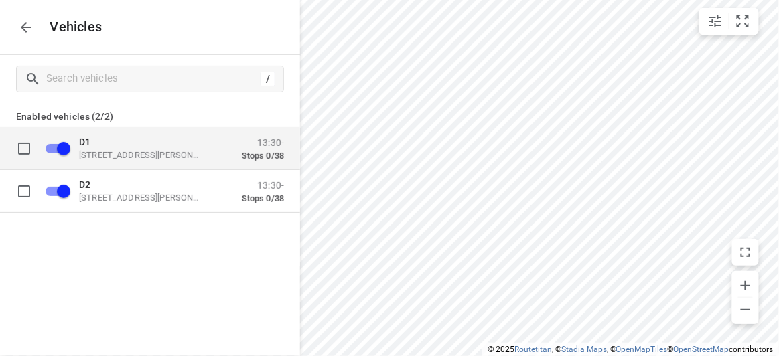
click at [116, 152] on p "[STREET_ADDRESS][PERSON_NAME]" at bounding box center [146, 154] width 134 height 11
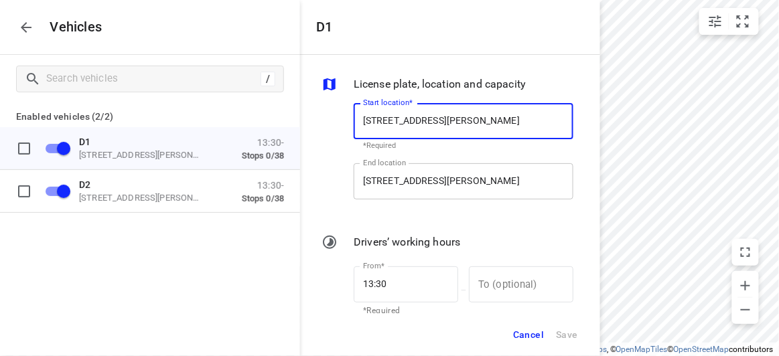
click at [469, 181] on input "[STREET_ADDRESS][PERSON_NAME]" at bounding box center [464, 181] width 220 height 36
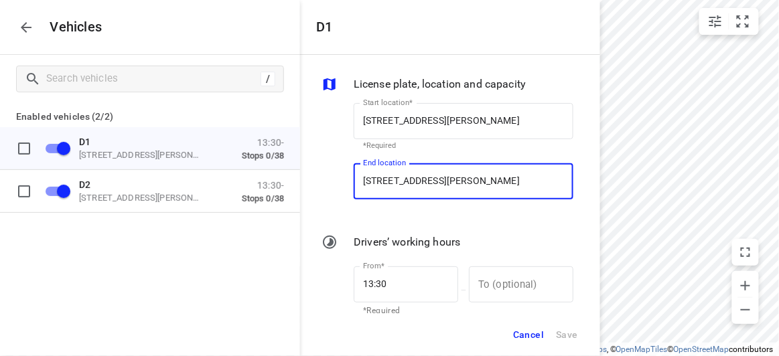
paste input "[STREET_ADDRESS][PERSON_NAME]"
type input "[STREET_ADDRESS][PERSON_NAME]"
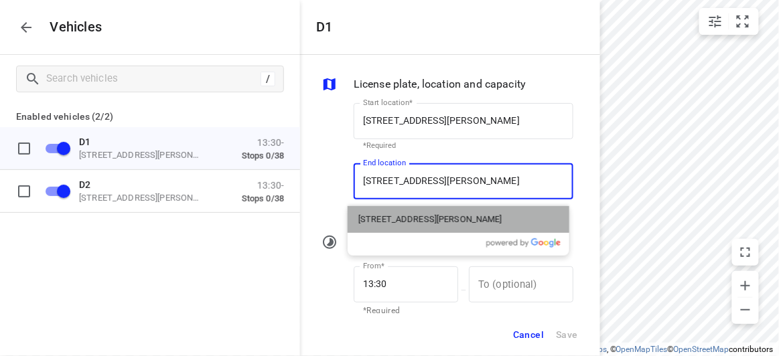
click at [391, 214] on p "[STREET_ADDRESS][PERSON_NAME]" at bounding box center [430, 219] width 144 height 13
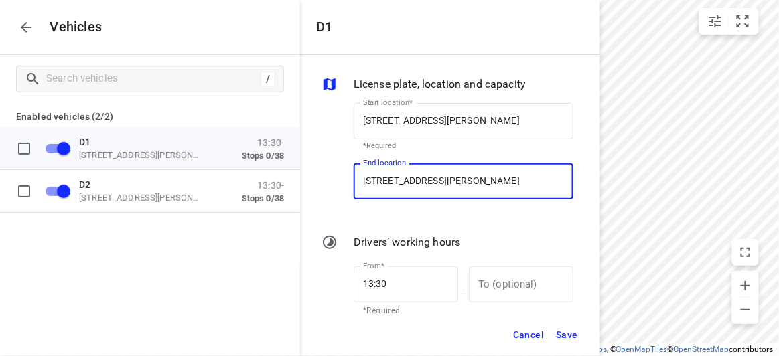
type input "[STREET_ADDRESS][PERSON_NAME]"
click at [569, 334] on span "Save" at bounding box center [567, 335] width 22 height 17
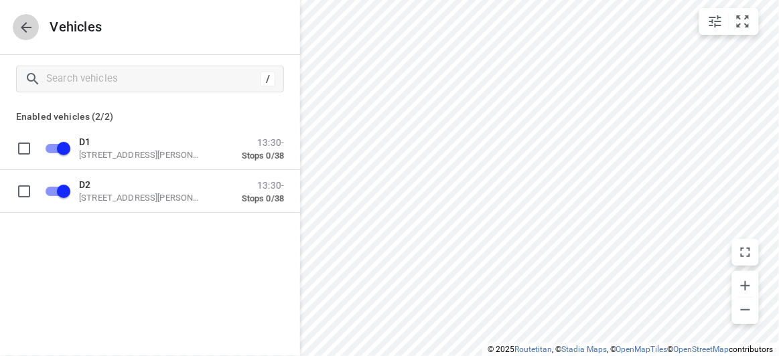
click at [25, 23] on icon "button" at bounding box center [26, 27] width 11 height 11
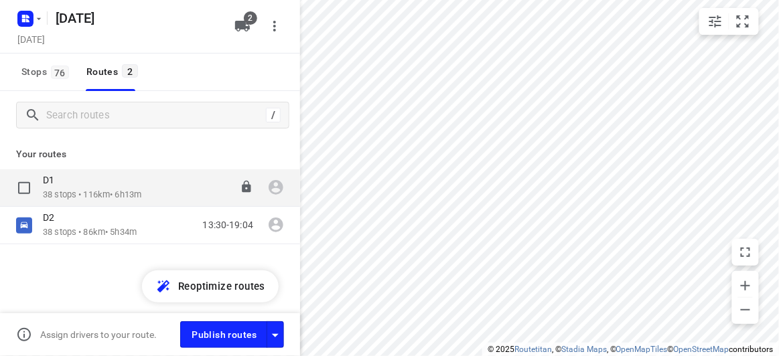
click at [94, 179] on div "D1" at bounding box center [92, 181] width 98 height 15
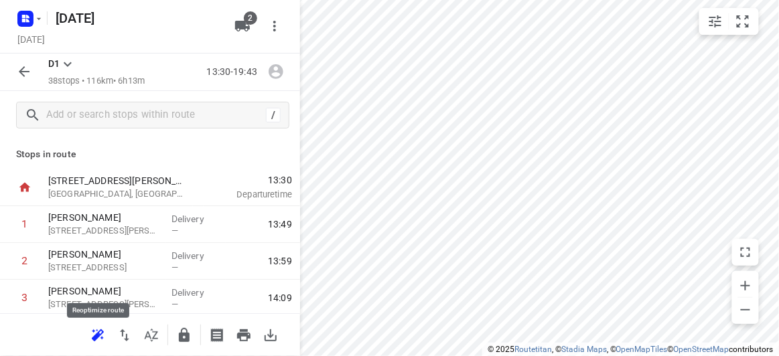
click at [98, 336] on icon "button" at bounding box center [96, 337] width 9 height 9
click at [24, 78] on icon "button" at bounding box center [24, 72] width 16 height 16
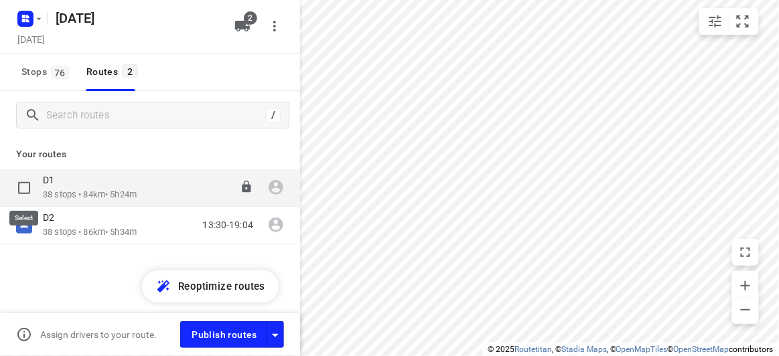
click at [23, 187] on input "checkbox" at bounding box center [24, 188] width 27 height 27
checkbox input "true"
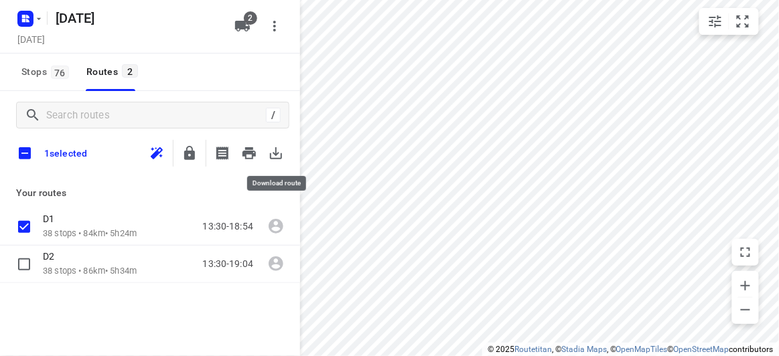
click at [273, 158] on icon "button" at bounding box center [276, 153] width 12 height 12
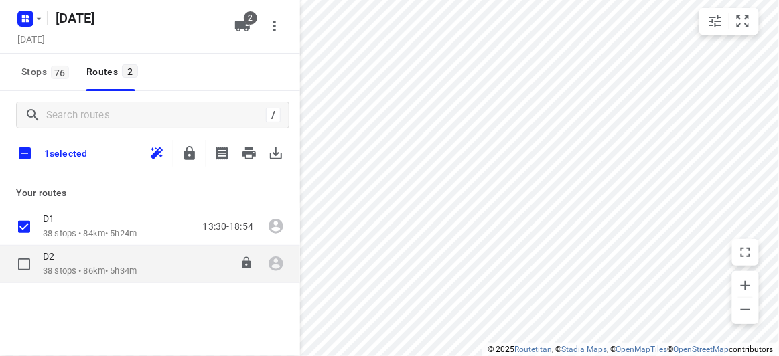
click at [31, 232] on input "checkbox" at bounding box center [24, 227] width 27 height 27
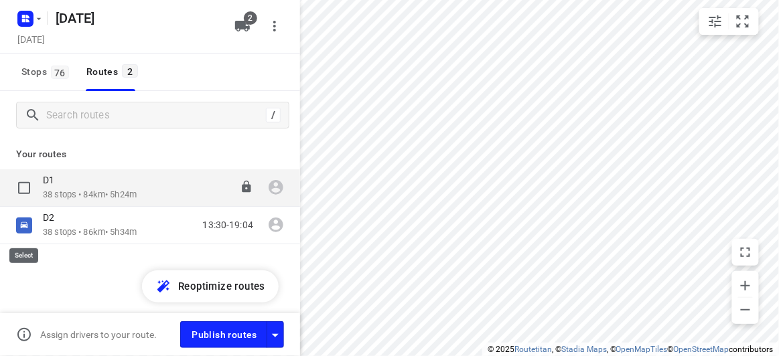
click at [0, 0] on input "checkbox" at bounding box center [0, 0] width 0 height 0
checkbox input "true"
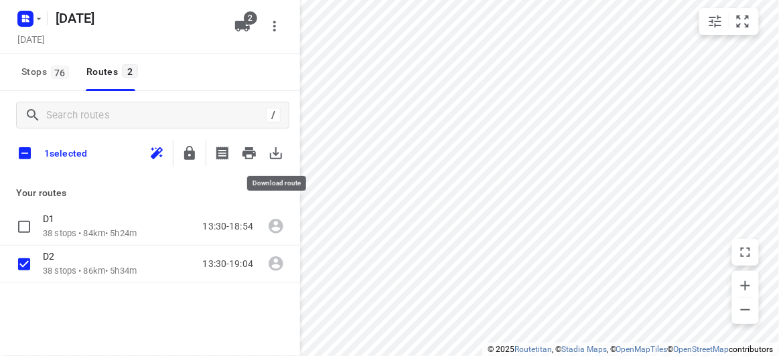
click at [276, 160] on icon "button" at bounding box center [276, 153] width 16 height 16
